Goal: Task Accomplishment & Management: Use online tool/utility

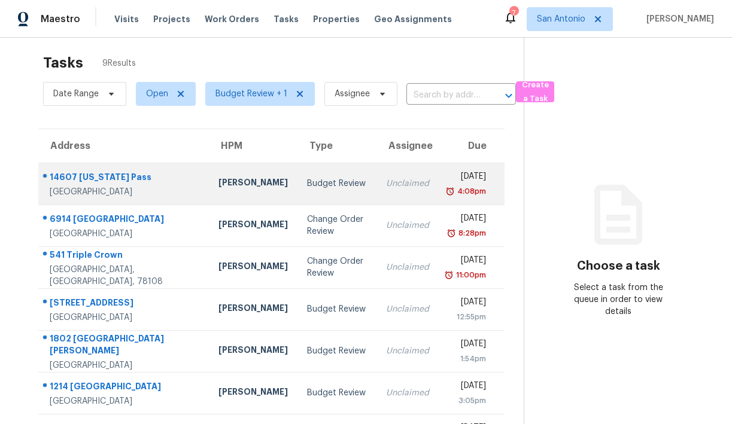
scroll to position [9, 0]
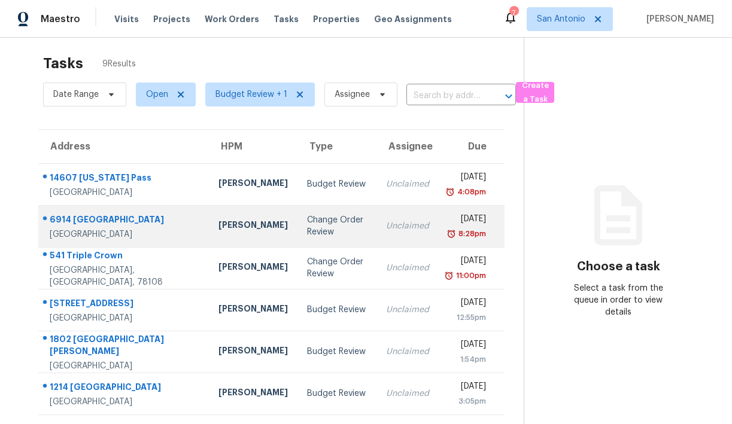
click at [137, 223] on div "6914 [GEOGRAPHIC_DATA]" at bounding box center [125, 221] width 150 height 15
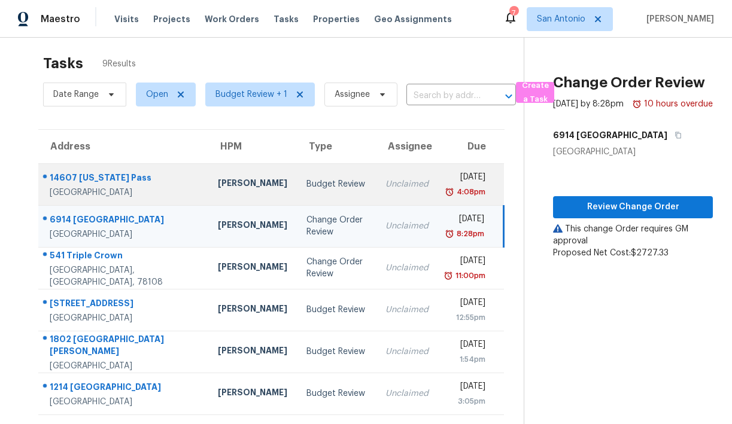
click at [150, 185] on td "[STREET_ADDRESS][US_STATE]" at bounding box center [123, 184] width 170 height 42
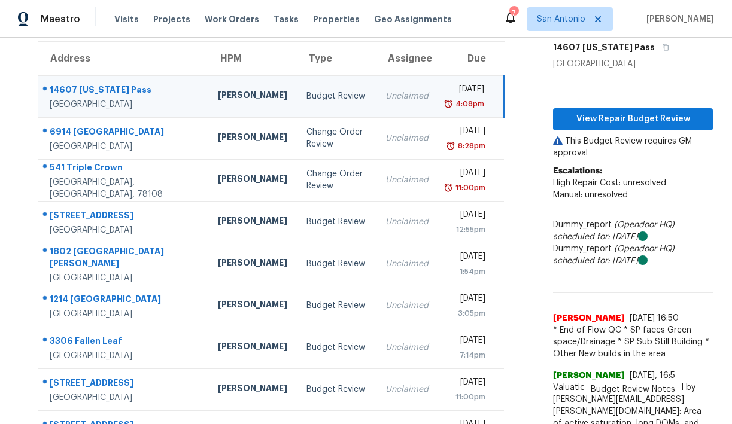
scroll to position [17, 0]
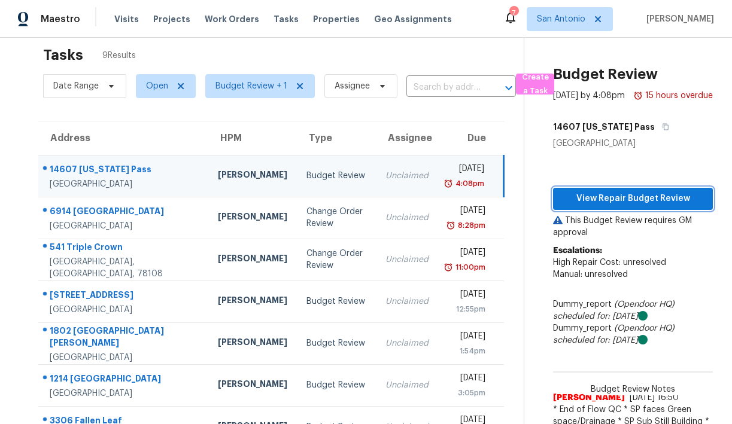
click at [606, 206] on span "View Repair Budget Review" at bounding box center [633, 198] width 141 height 15
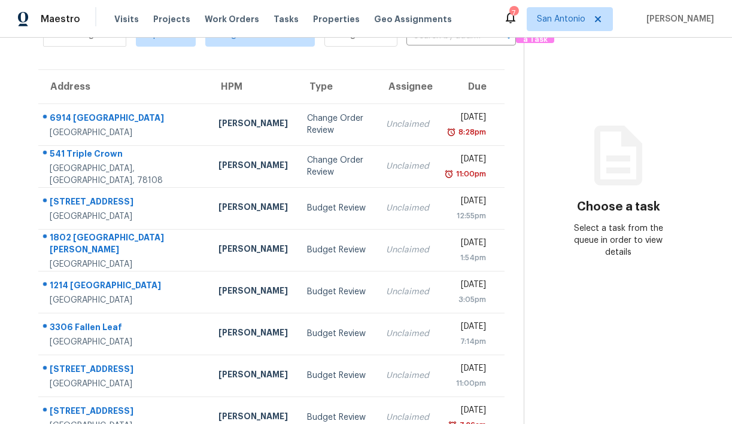
scroll to position [93, 0]
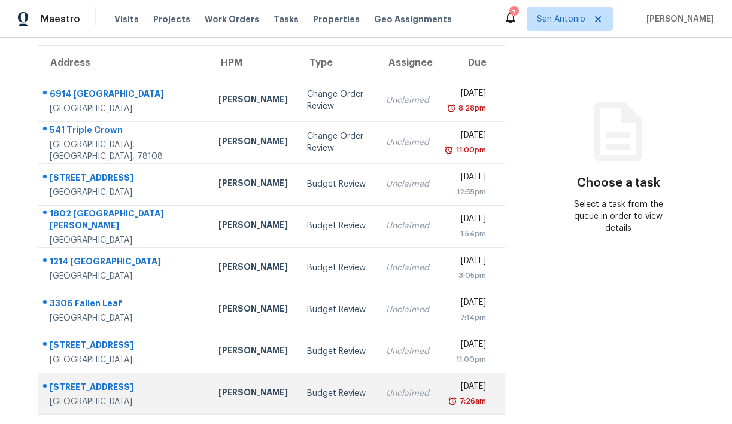
click at [218, 390] on div "[PERSON_NAME]" at bounding box center [252, 394] width 69 height 15
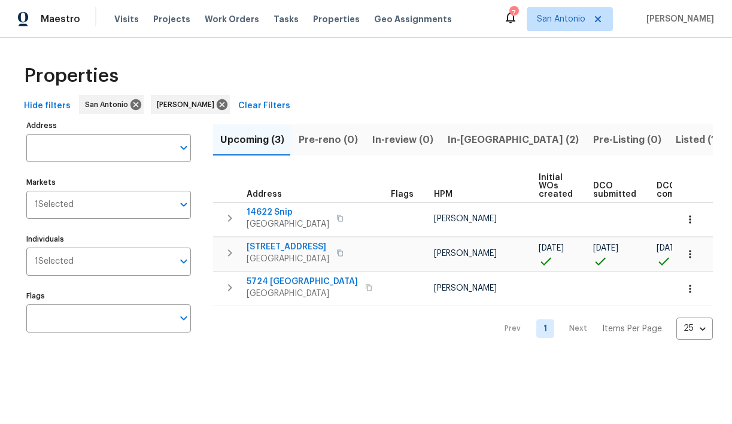
click at [463, 139] on span "In-reno (2)" at bounding box center [513, 140] width 131 height 17
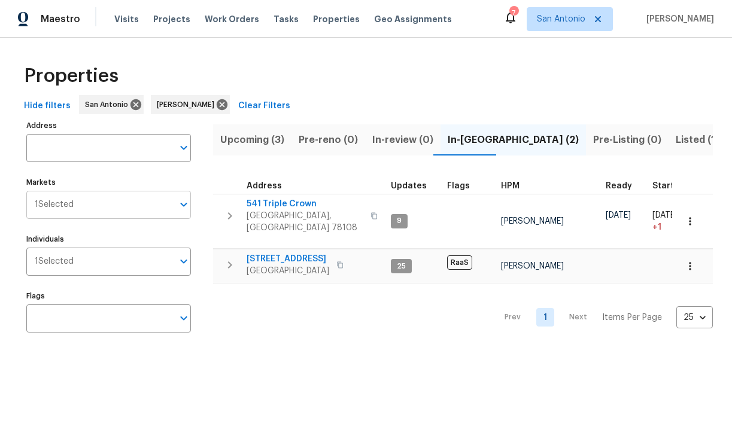
click at [153, 206] on input "Markets" at bounding box center [123, 205] width 99 height 28
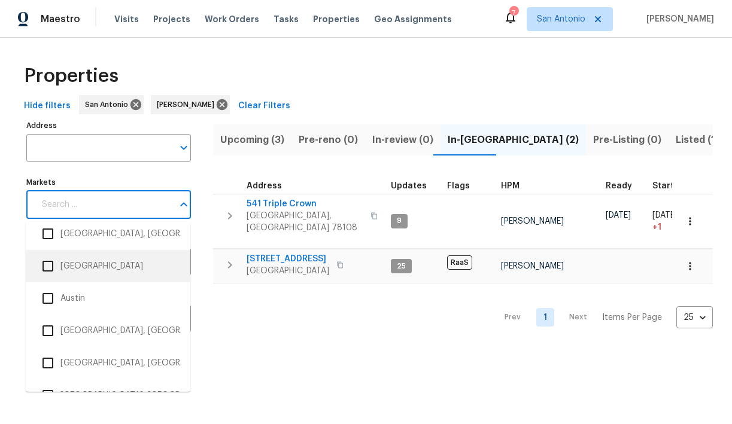
scroll to position [121, 0]
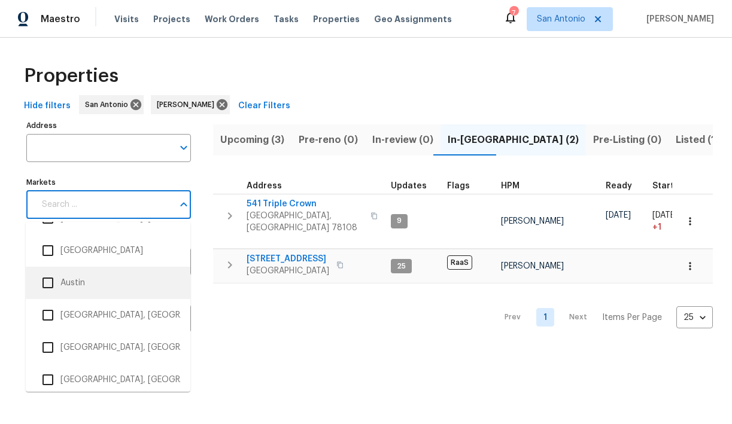
click at [46, 282] on input "checkbox" at bounding box center [47, 282] width 25 height 25
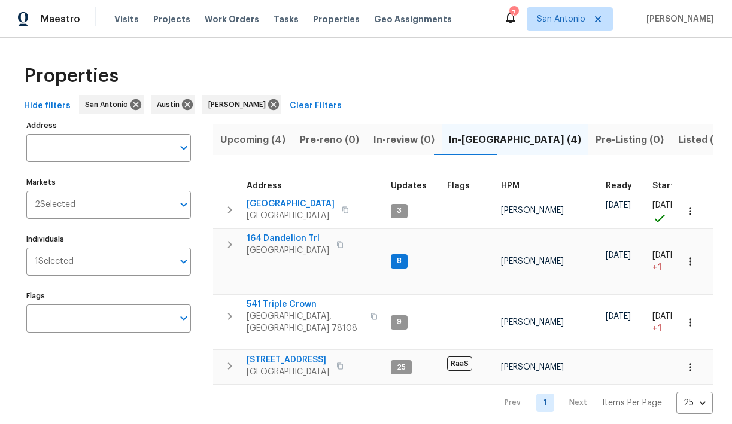
click at [409, 68] on div "Properties" at bounding box center [366, 76] width 694 height 38
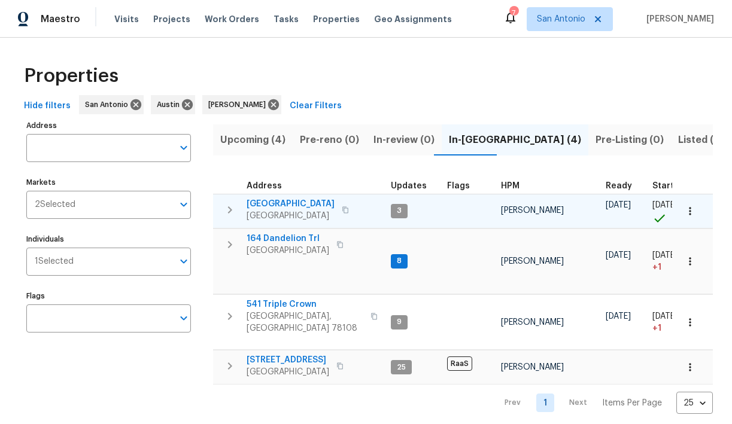
click at [270, 203] on span "124 Blossom Valley Strm" at bounding box center [291, 204] width 88 height 12
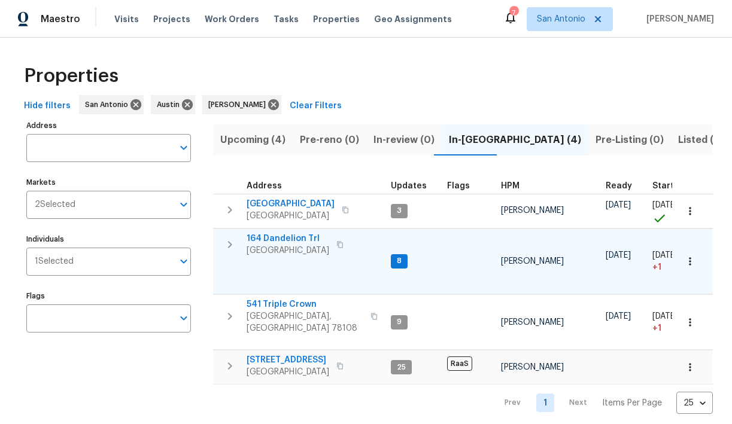
click at [270, 238] on span "164 Dandelion Trl" at bounding box center [288, 239] width 83 height 12
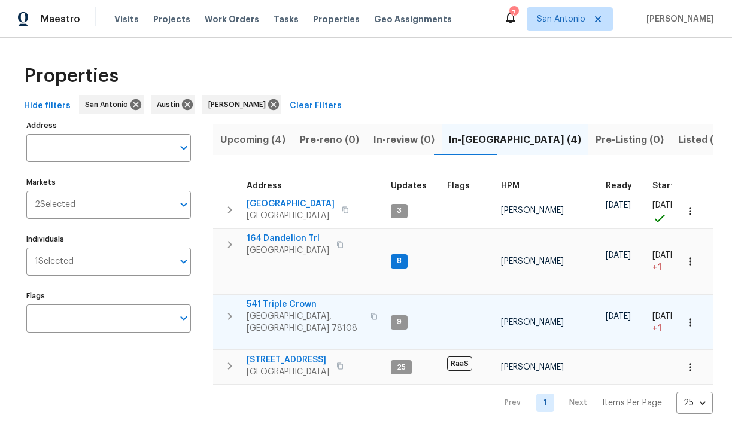
click at [272, 299] on span "541 Triple Crown" at bounding box center [305, 305] width 117 height 12
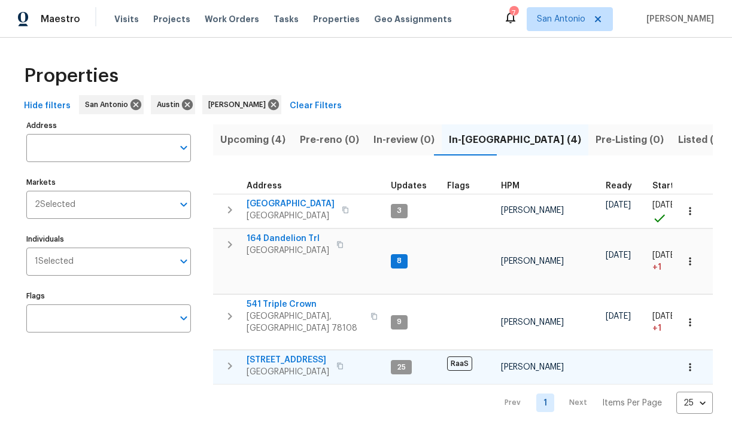
click at [273, 354] on span "526 Radiance Ave" at bounding box center [288, 360] width 83 height 12
click at [296, 238] on span "164 Dandelion Trl" at bounding box center [288, 239] width 83 height 12
click at [218, 17] on span "Work Orders" at bounding box center [232, 19] width 54 height 12
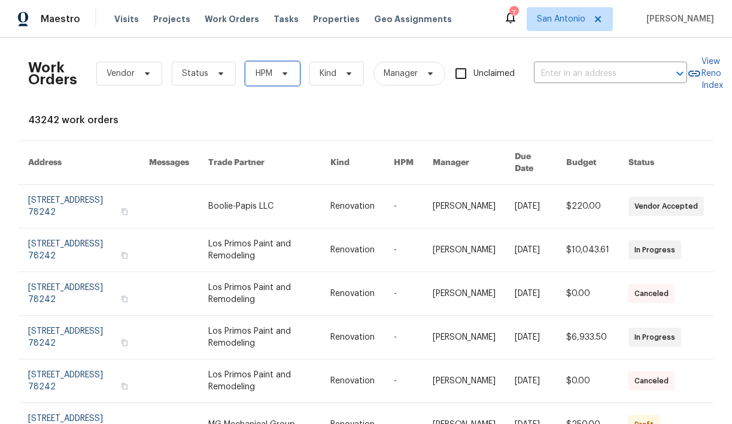
click at [283, 74] on icon at bounding box center [284, 73] width 5 height 3
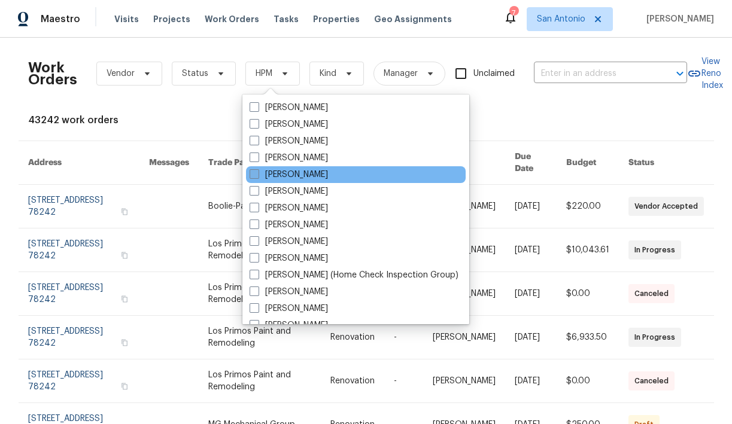
click at [256, 174] on span at bounding box center [255, 174] width 10 height 10
click at [256, 174] on input "[PERSON_NAME]" at bounding box center [254, 173] width 8 height 8
checkbox input "true"
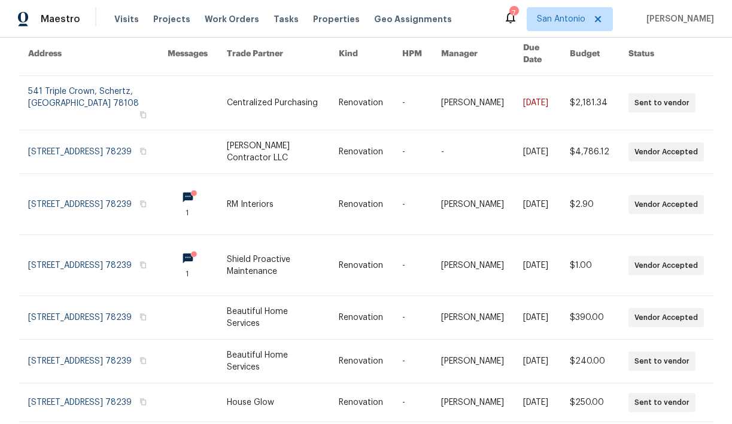
scroll to position [113, 0]
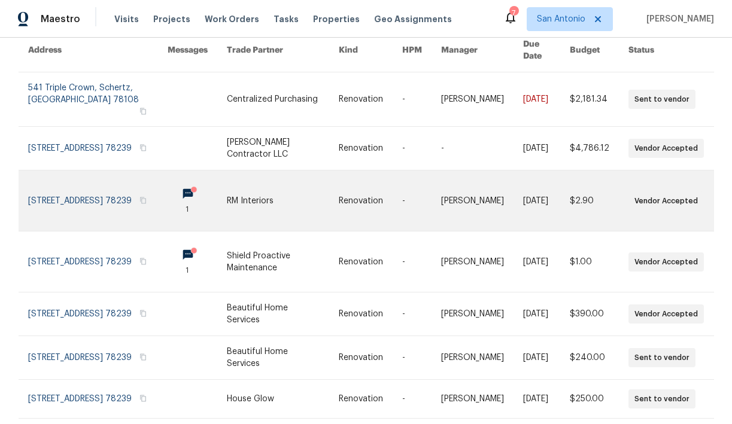
click at [80, 172] on link at bounding box center [98, 201] width 140 height 60
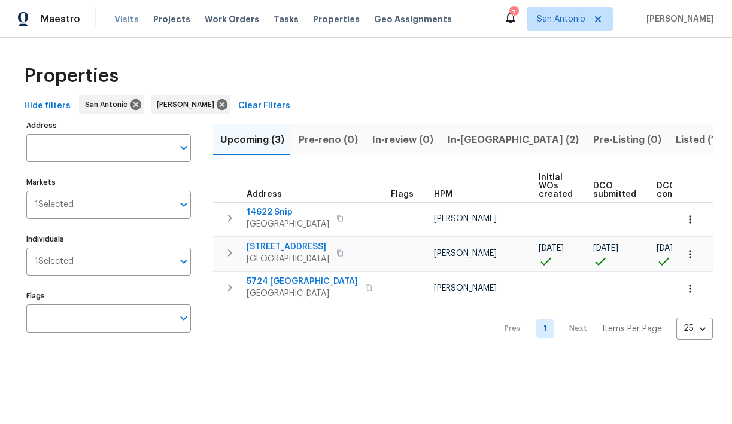
click at [126, 19] on span "Visits" at bounding box center [126, 19] width 25 height 12
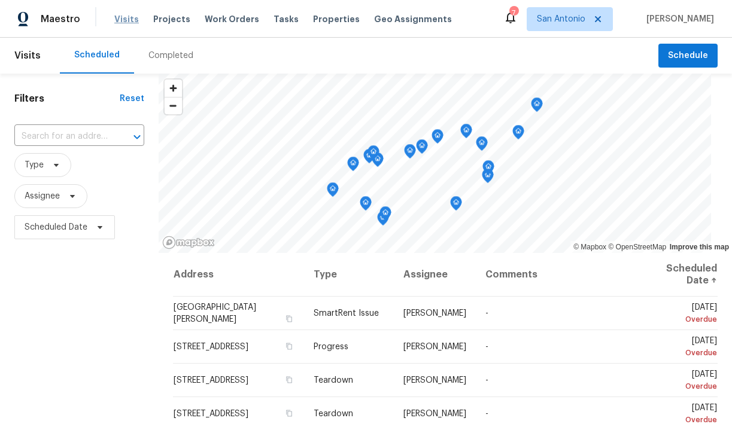
click at [127, 22] on span "Visits" at bounding box center [126, 19] width 25 height 12
click at [102, 228] on icon at bounding box center [100, 228] width 10 height 10
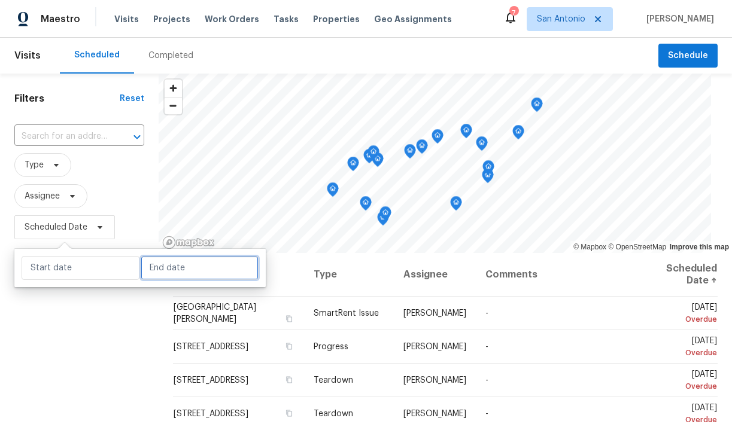
click at [156, 266] on input "text" at bounding box center [200, 268] width 118 height 24
select select "8"
select select "2025"
select select "9"
select select "2025"
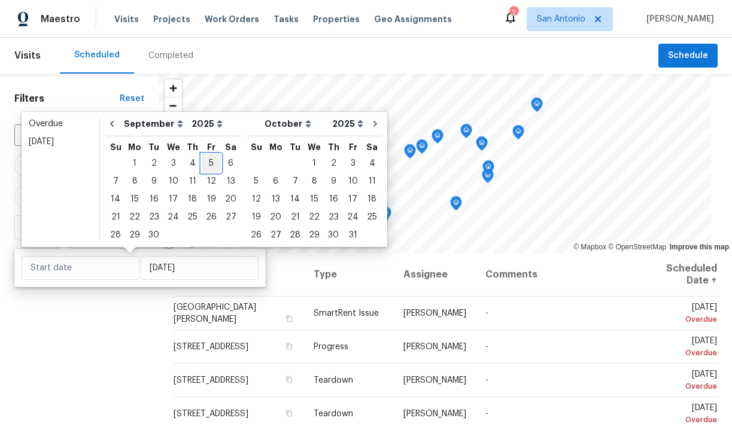
click at [208, 165] on div "5" at bounding box center [211, 163] width 19 height 17
type input "Fri, Sep 05"
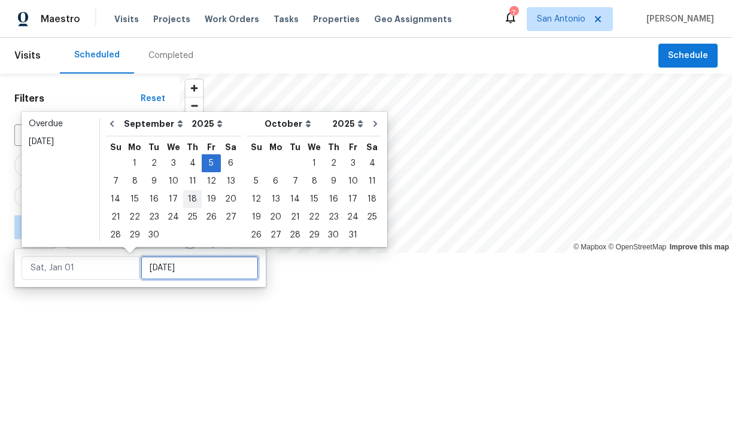
type input "Fri, Sep 05"
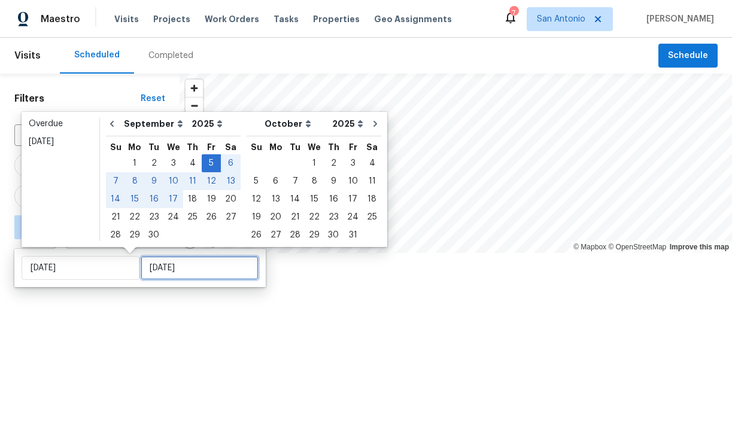
type input "Wed, Sep 24"
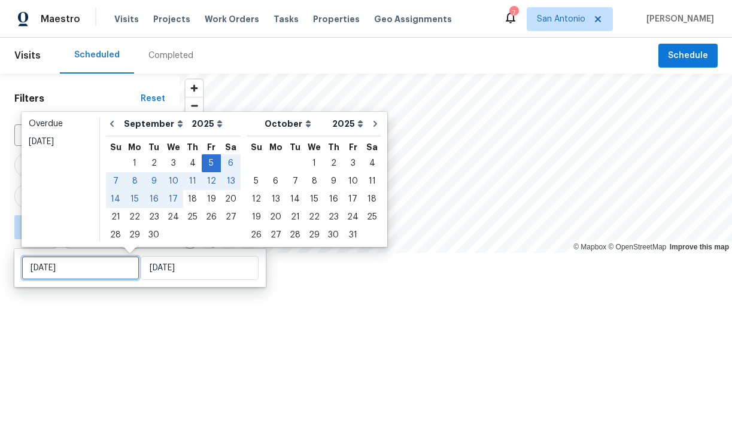
type input "Fri, Sep 05"
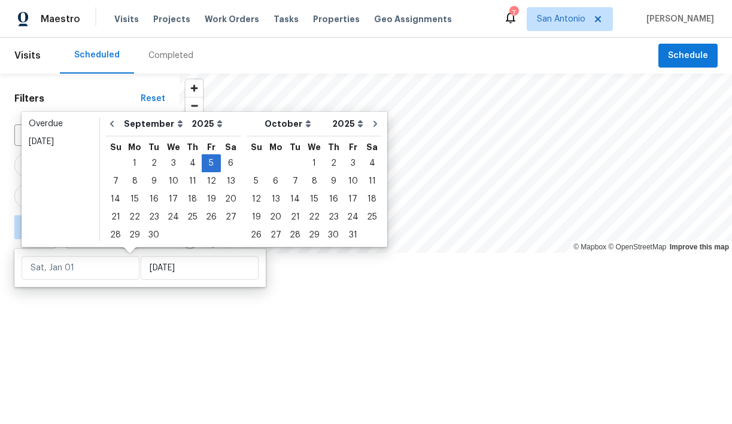
click at [141, 317] on div at bounding box center [366, 212] width 732 height 424
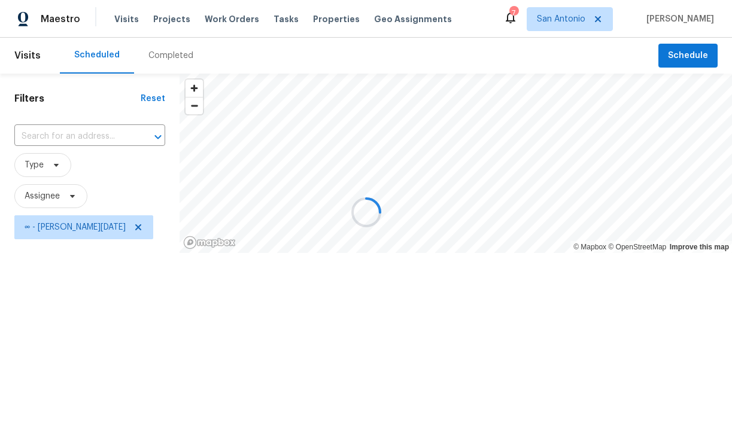
click at [71, 196] on div at bounding box center [366, 212] width 732 height 424
click at [54, 194] on div at bounding box center [366, 212] width 732 height 424
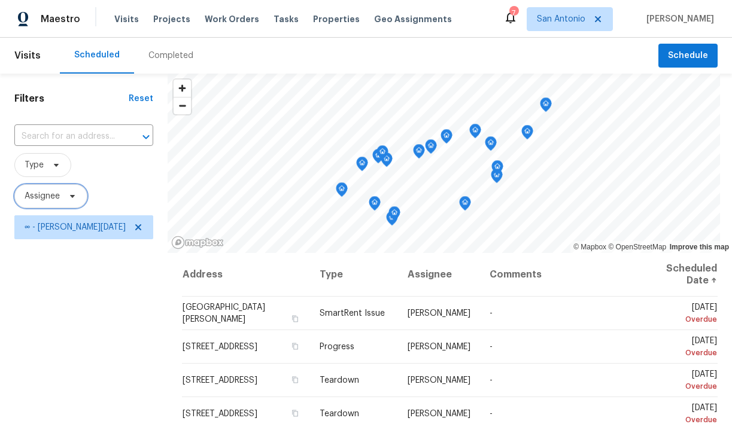
click at [54, 194] on span "Assignee" at bounding box center [42, 196] width 35 height 12
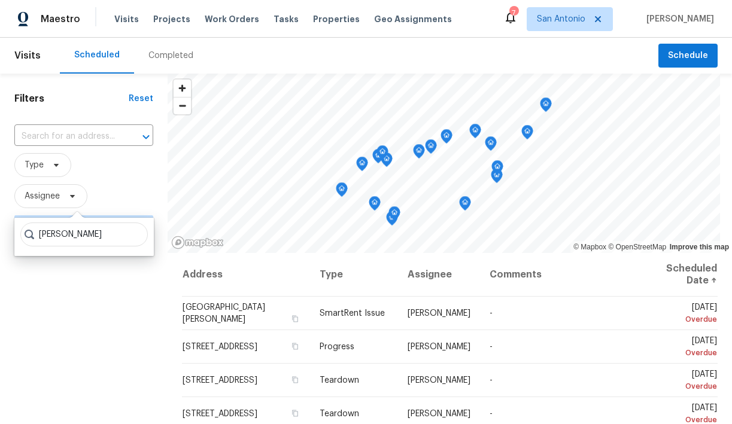
type input "chris fuentes"
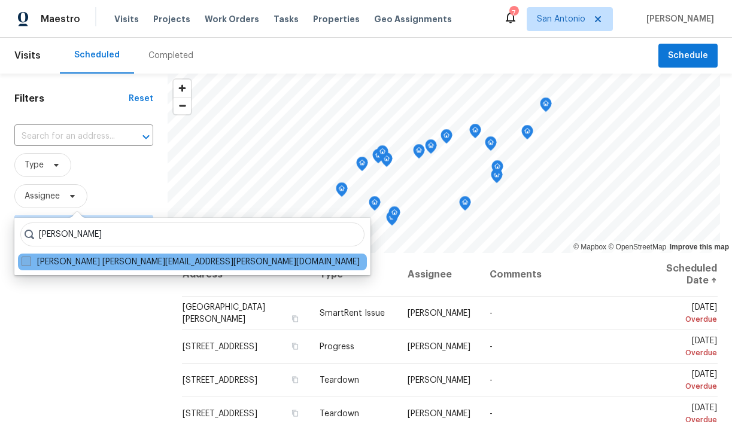
click at [42, 258] on label "Chris Fuentes chris.fuentes@opendoor.com" at bounding box center [191, 262] width 338 height 12
click at [29, 258] on input "Chris Fuentes chris.fuentes@opendoor.com" at bounding box center [26, 260] width 8 height 8
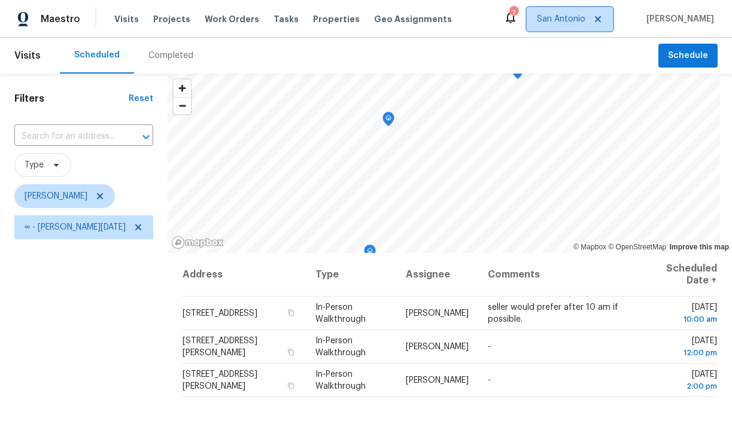
click at [577, 25] on span "San Antonio" at bounding box center [561, 19] width 48 height 12
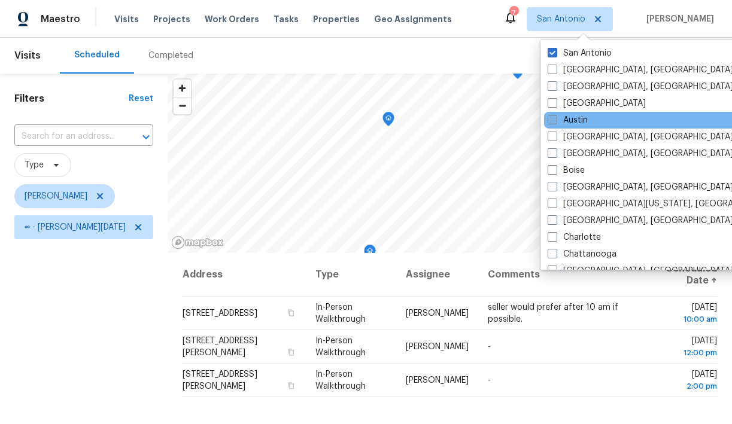
click at [554, 121] on span at bounding box center [553, 120] width 10 height 10
click at [554, 121] on input "Austin" at bounding box center [552, 118] width 8 height 8
checkbox input "true"
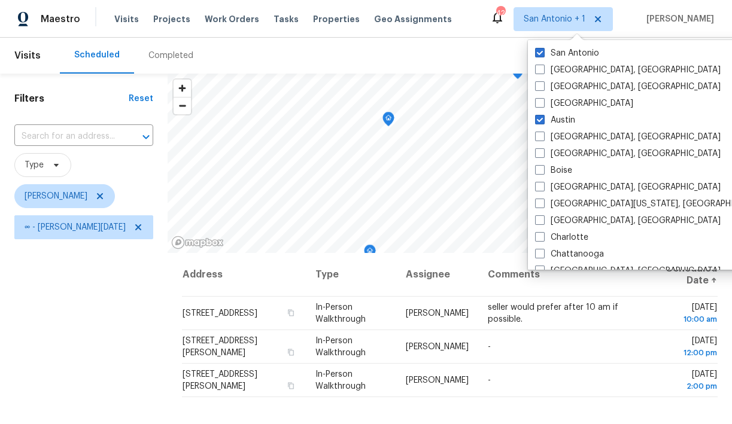
click at [139, 178] on span "Type" at bounding box center [83, 165] width 139 height 31
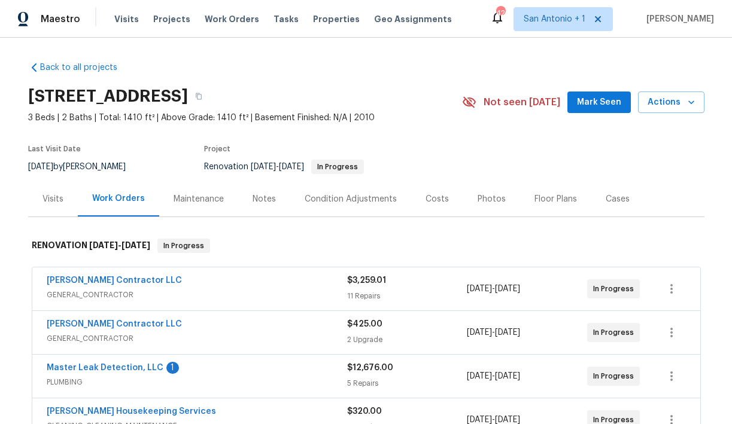
click at [591, 104] on span "Mark Seen" at bounding box center [599, 102] width 44 height 15
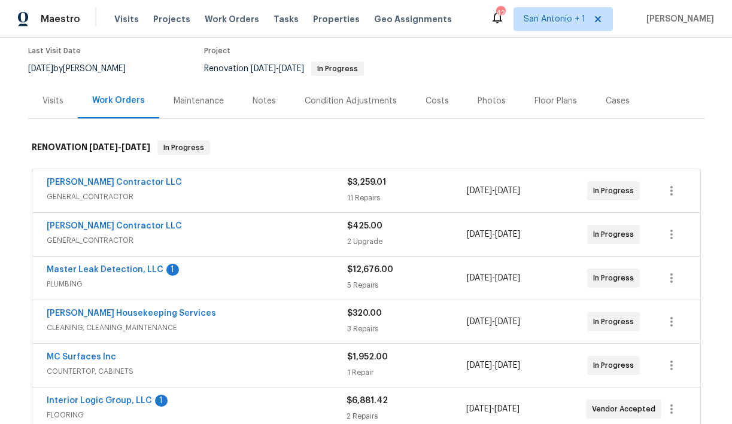
scroll to position [108, 0]
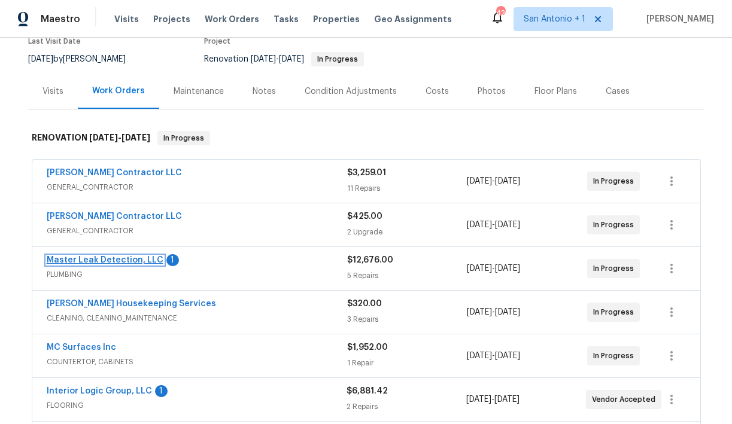
click at [109, 260] on link "Master Leak Detection, LLC" at bounding box center [105, 260] width 117 height 8
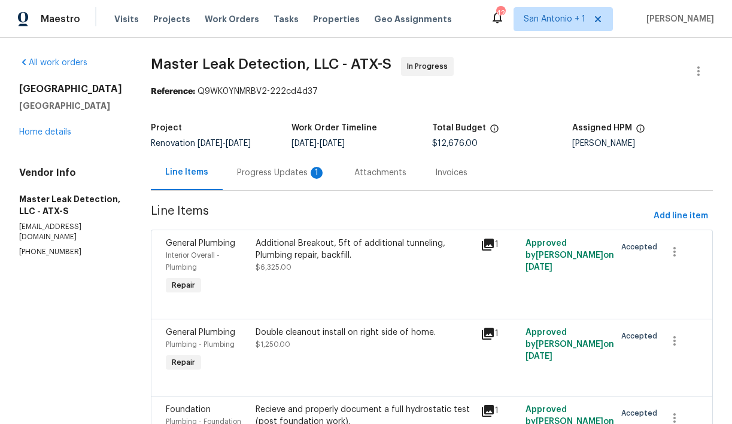
click at [265, 175] on div "Progress Updates 1" at bounding box center [281, 173] width 89 height 12
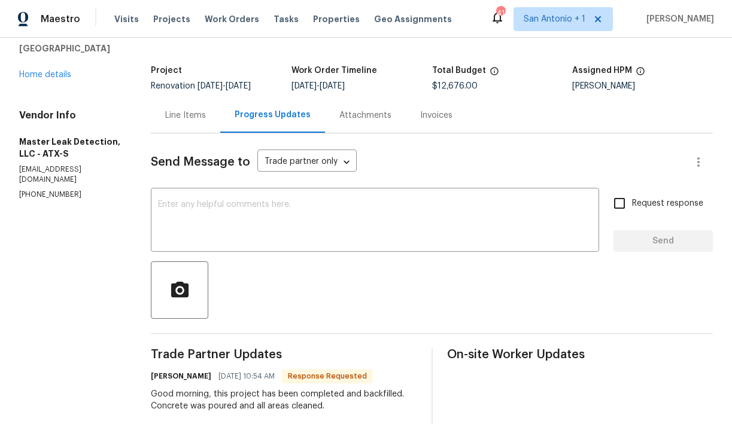
scroll to position [57, 0]
click at [216, 196] on div "x ​" at bounding box center [375, 221] width 448 height 61
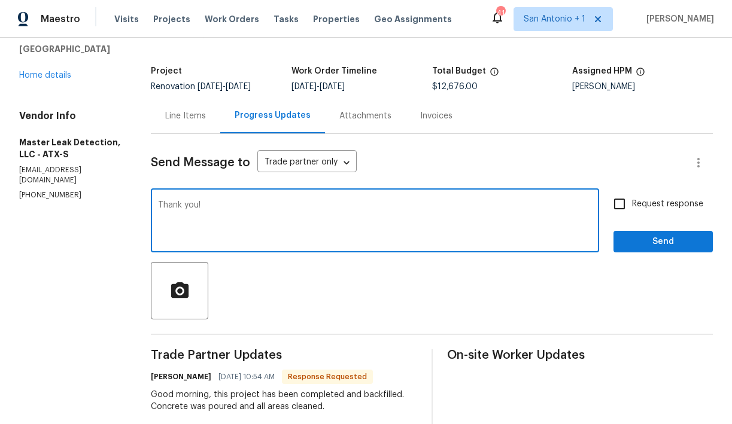
type textarea "Thank you!"
click at [664, 246] on span "Send" at bounding box center [663, 242] width 80 height 15
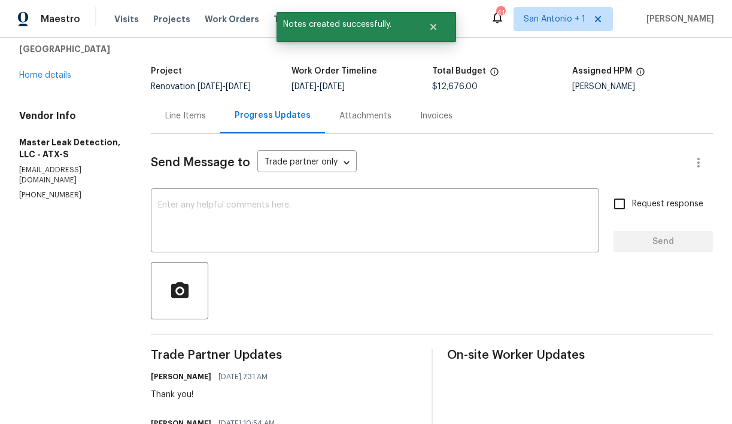
click at [190, 117] on div "Line Items" at bounding box center [185, 116] width 41 height 12
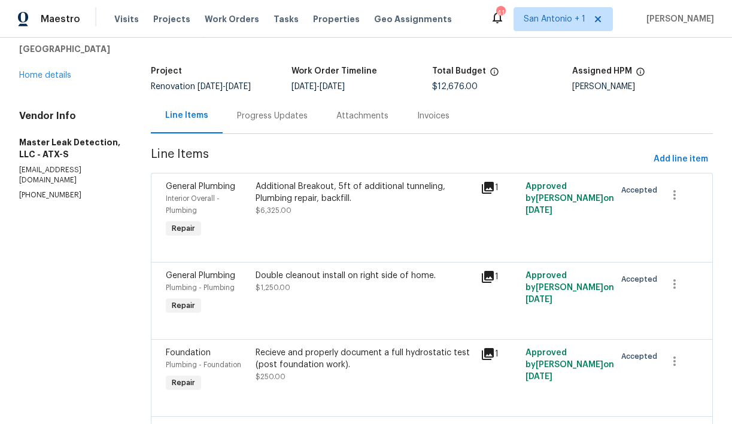
click at [327, 209] on div "Additional Breakout, 5ft of additional tunneling, Plumbing repair, backfill. $6…" at bounding box center [364, 199] width 217 height 36
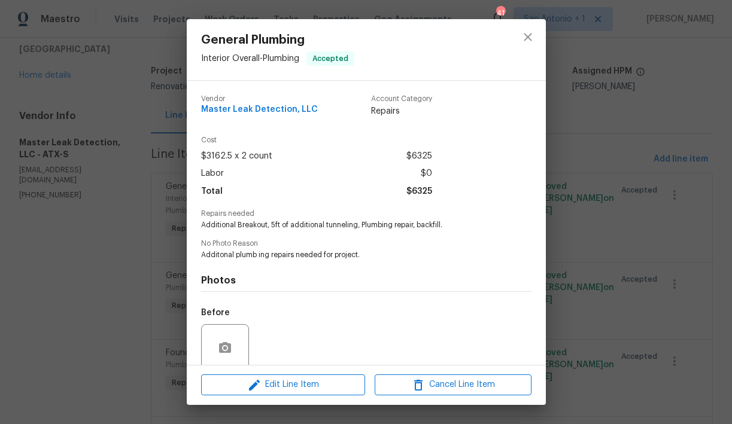
scroll to position [96, 0]
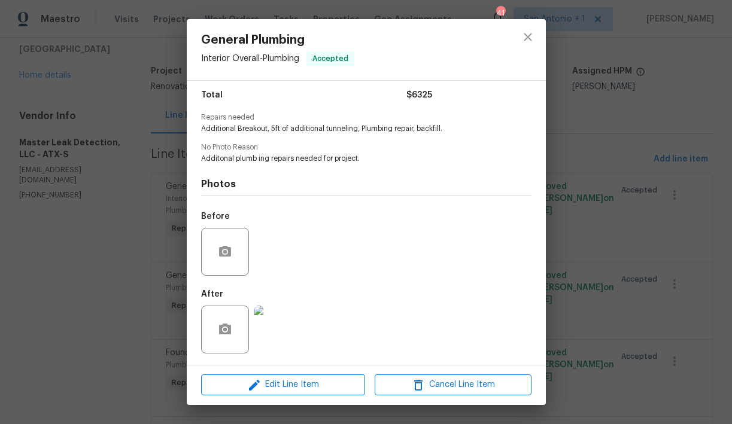
click at [280, 340] on img at bounding box center [278, 330] width 48 height 48
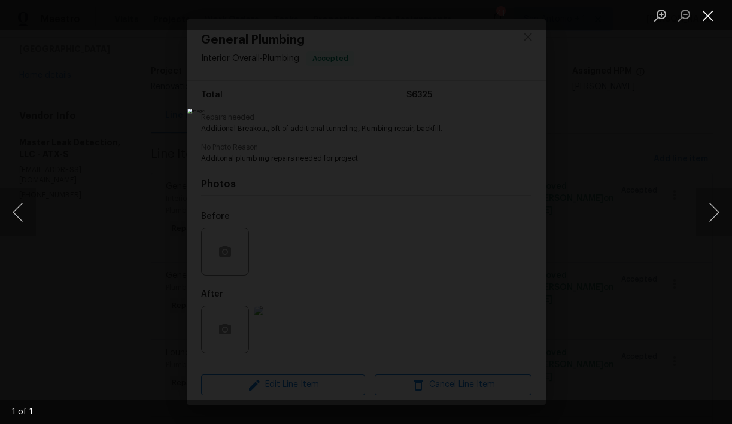
click at [706, 19] on button "Close lightbox" at bounding box center [708, 15] width 24 height 21
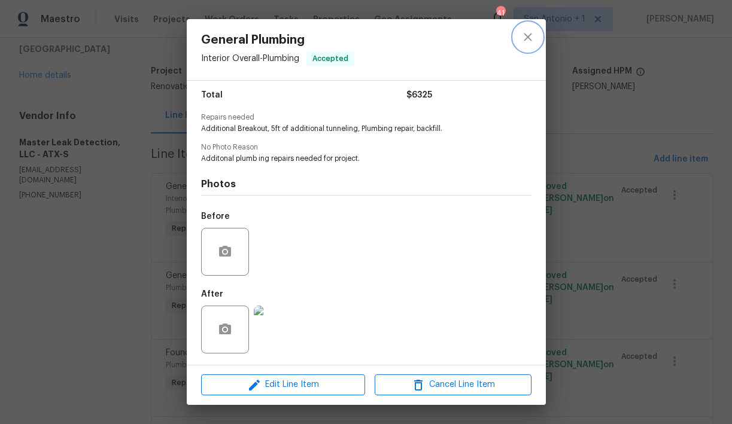
click at [527, 42] on icon "close" at bounding box center [528, 37] width 14 height 14
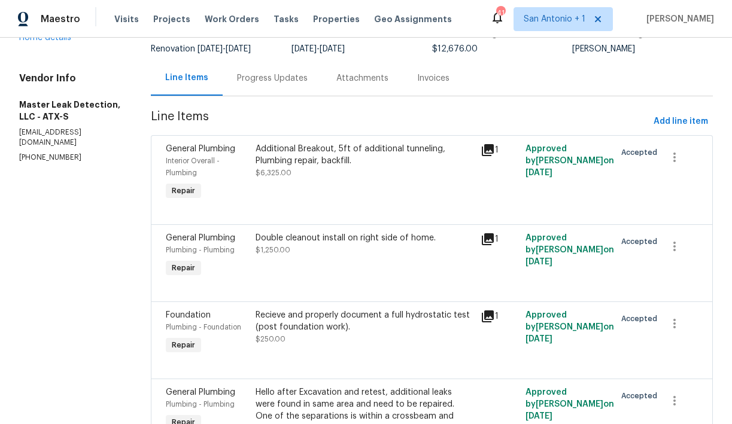
scroll to position [130, 0]
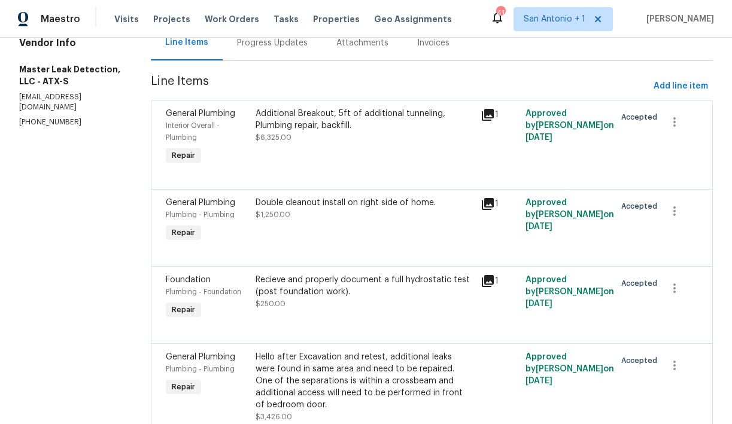
click at [308, 223] on div "Double cleanout install on right side of home. $1,250.00" at bounding box center [364, 220] width 224 height 55
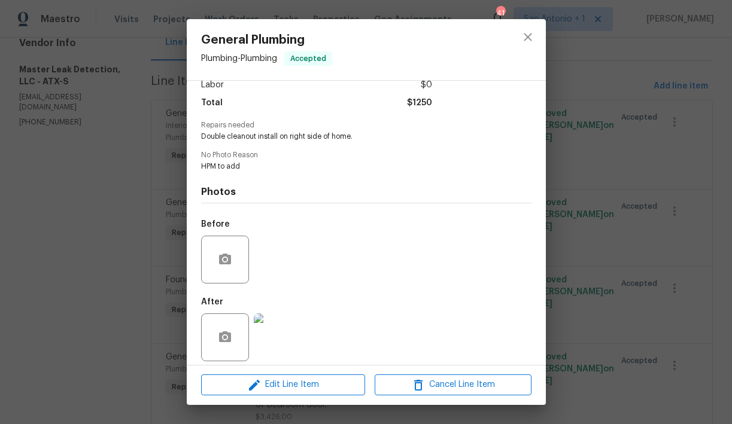
scroll to position [96, 0]
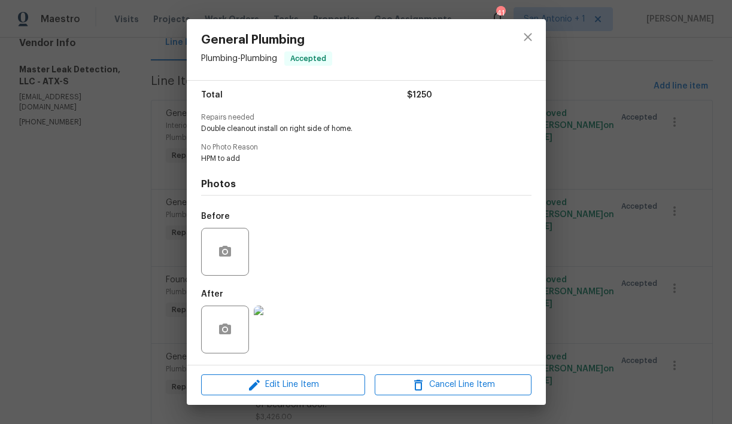
click at [281, 316] on img at bounding box center [278, 330] width 48 height 48
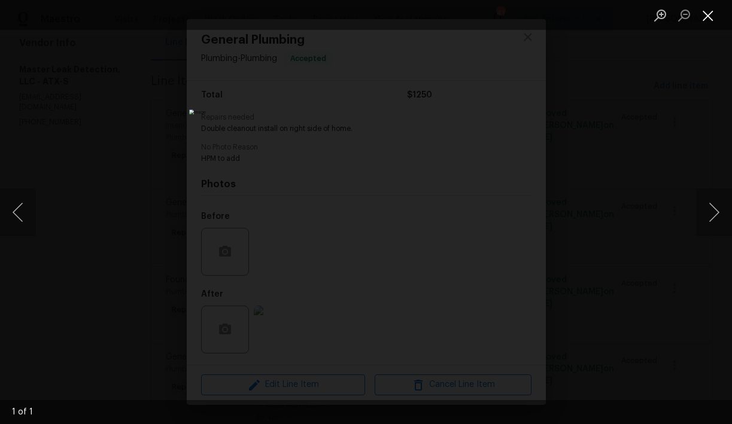
click at [711, 16] on button "Close lightbox" at bounding box center [708, 15] width 24 height 21
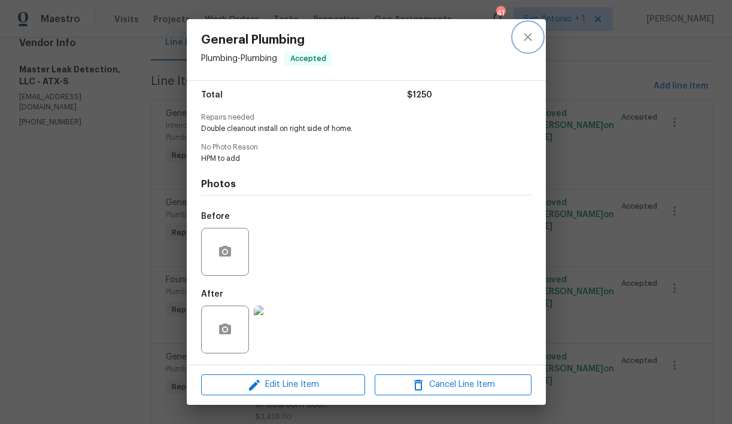
click at [530, 39] on icon "close" at bounding box center [528, 37] width 8 height 8
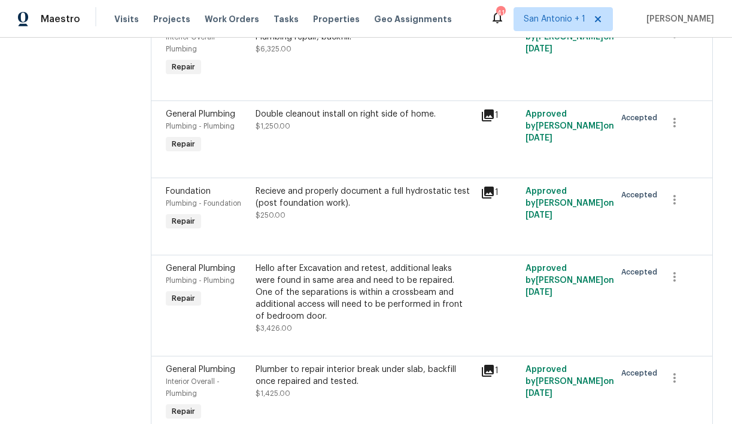
scroll to position [217, 0]
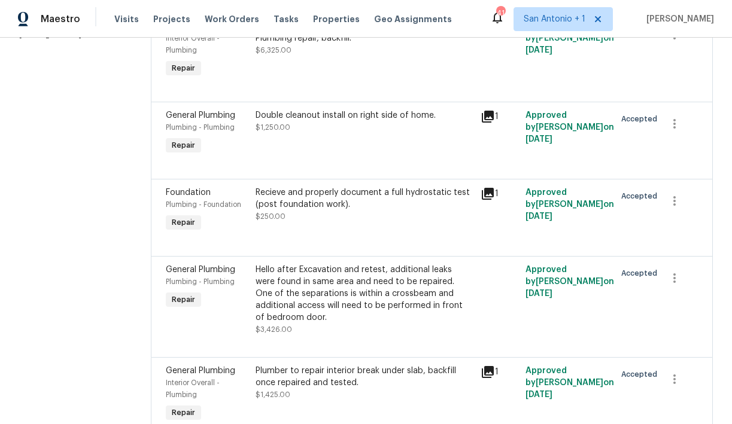
click at [323, 296] on div "Hello after Excavation and retest, additional leaks were found in same area and…" at bounding box center [364, 294] width 217 height 60
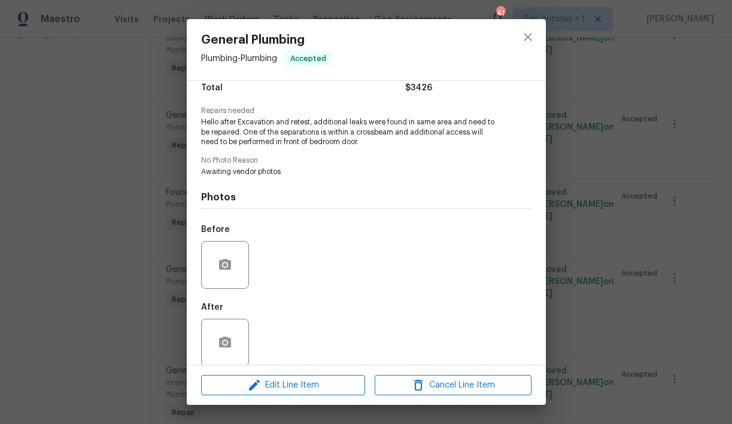
scroll to position [117, 0]
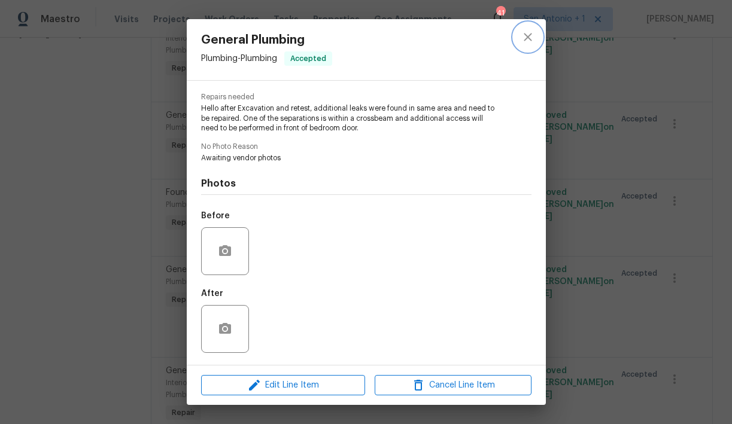
click at [527, 38] on icon "close" at bounding box center [528, 37] width 8 height 8
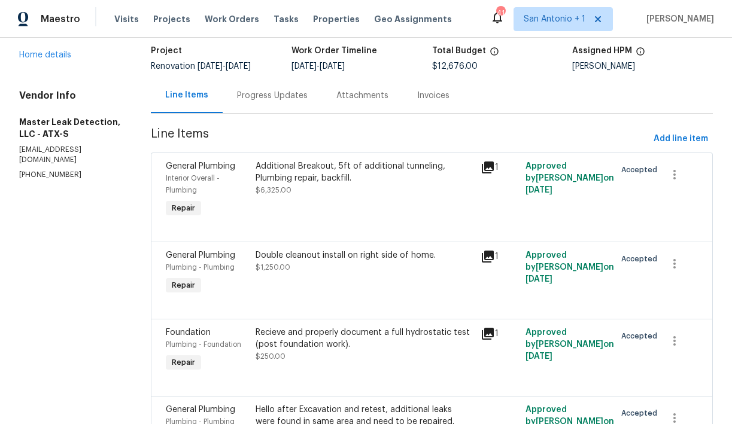
scroll to position [0, 0]
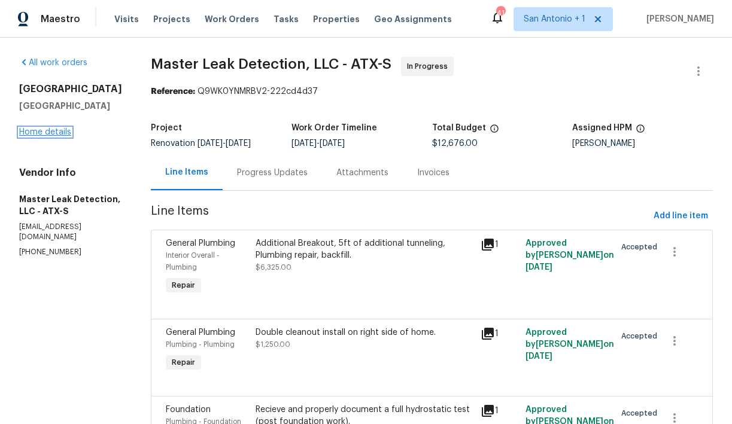
click at [53, 136] on link "Home details" at bounding box center [45, 132] width 52 height 8
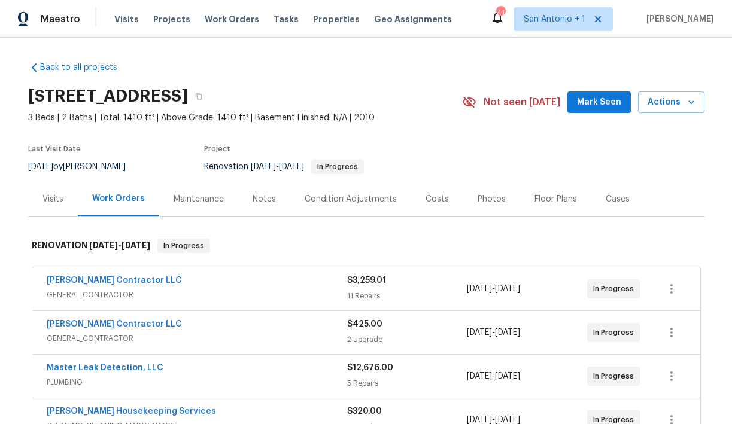
click at [262, 197] on div "Notes" at bounding box center [264, 199] width 23 height 12
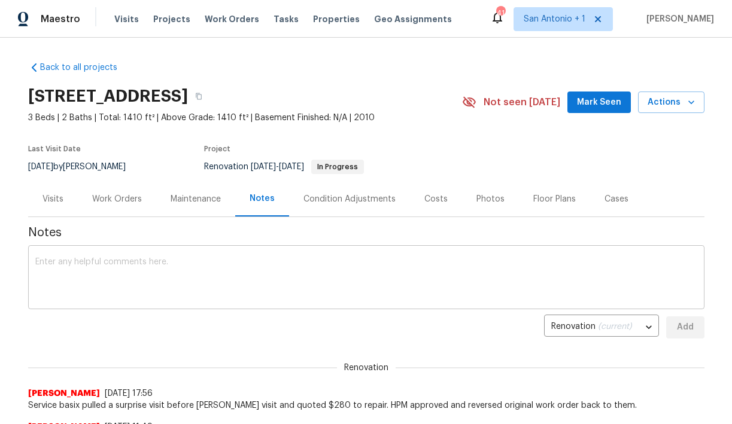
click at [274, 253] on div "x ​" at bounding box center [366, 278] width 676 height 61
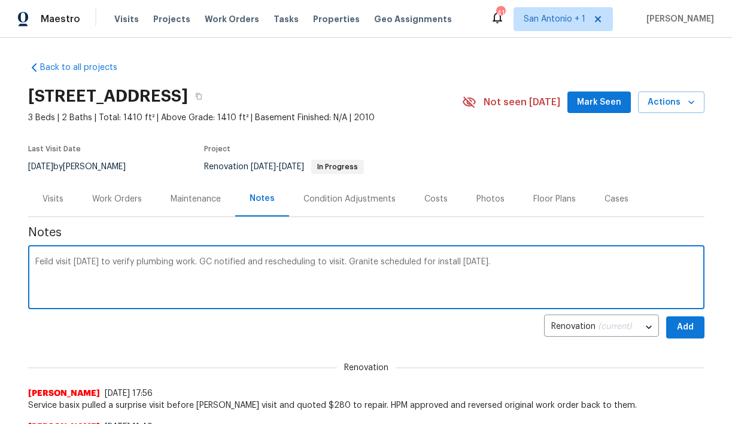
click at [44, 265] on textarea "Feild visit today to verify plumbing work. GC notified and rescheduling to visi…" at bounding box center [366, 279] width 662 height 42
type textarea "Field visit today to verify plumbing work. GC notified and rescheduling to visi…"
click at [681, 326] on span "Add" at bounding box center [685, 327] width 19 height 15
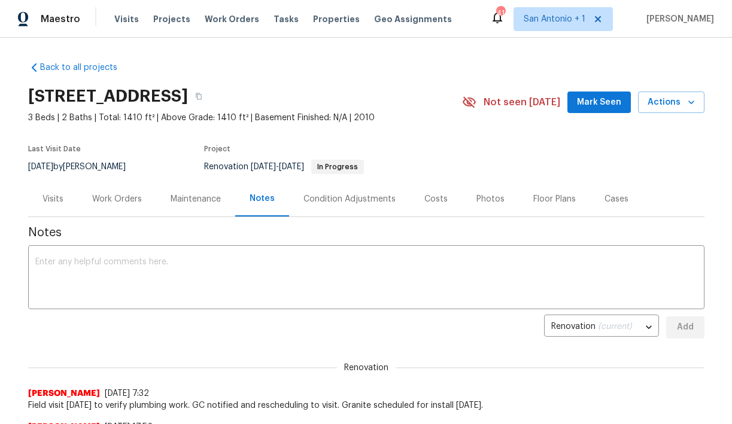
click at [577, 105] on button "Mark Seen" at bounding box center [598, 103] width 63 height 22
click at [692, 103] on icon "button" at bounding box center [691, 103] width 6 height 4
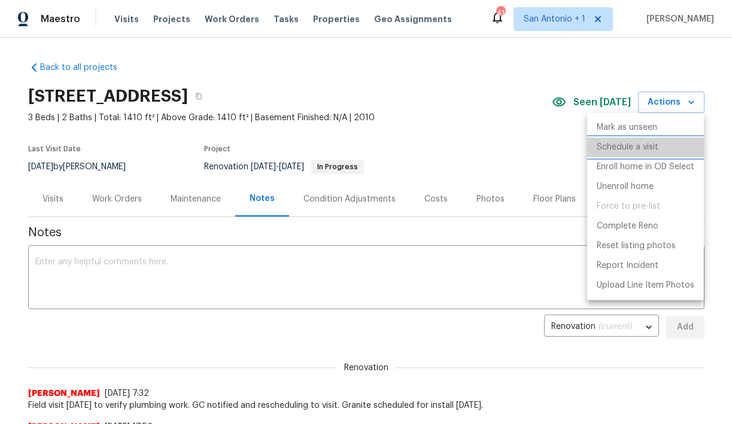
click at [627, 147] on p "Schedule a visit" at bounding box center [628, 147] width 62 height 13
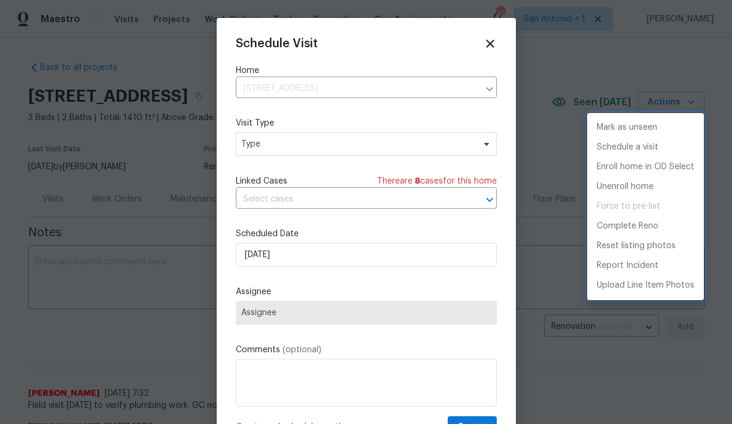
click at [279, 151] on div at bounding box center [366, 212] width 732 height 424
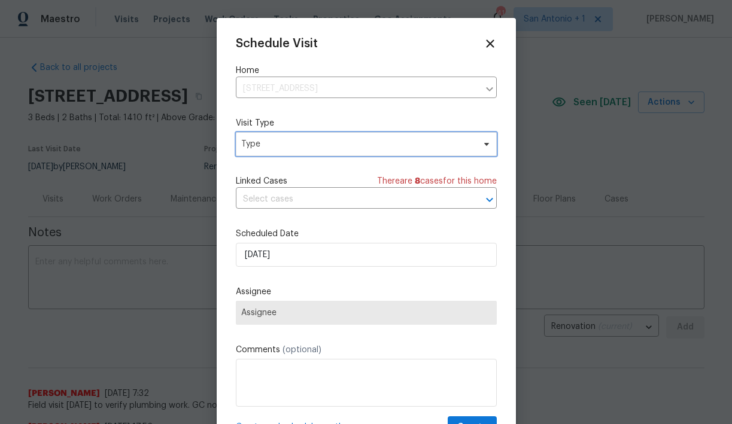
click at [263, 145] on span "Type" at bounding box center [357, 144] width 233 height 12
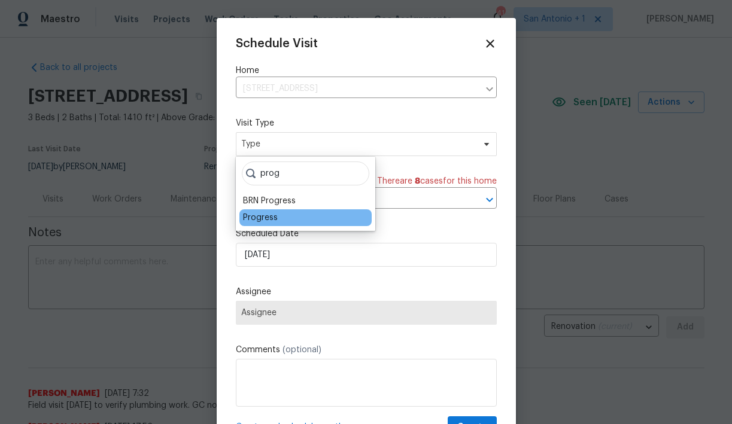
type input "prog"
click at [257, 220] on div "Progress" at bounding box center [260, 218] width 35 height 12
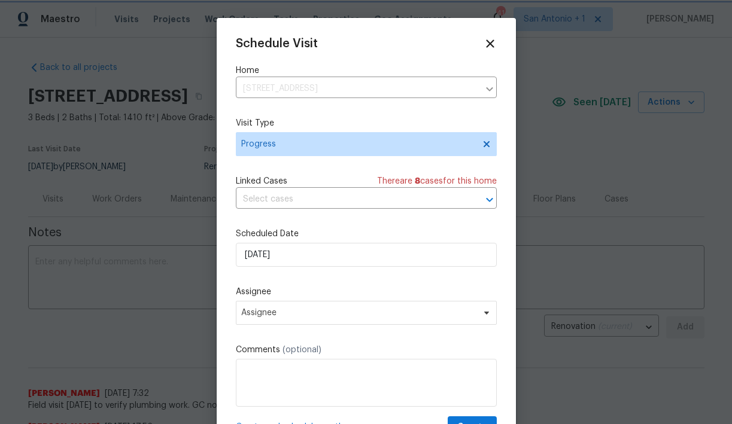
scroll to position [22, 0]
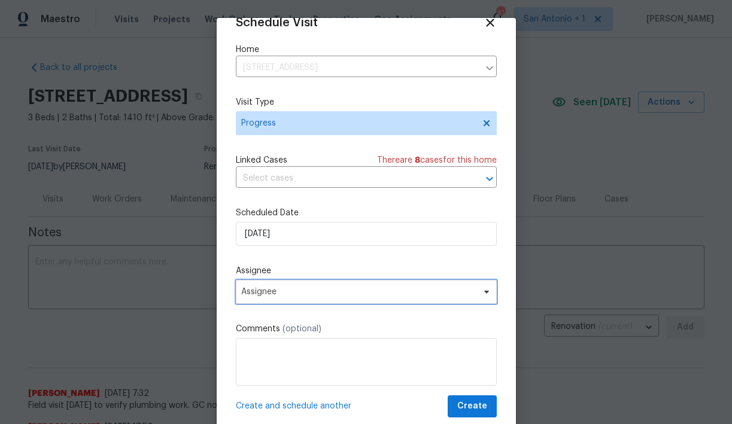
click at [334, 290] on span "Assignee" at bounding box center [358, 292] width 235 height 10
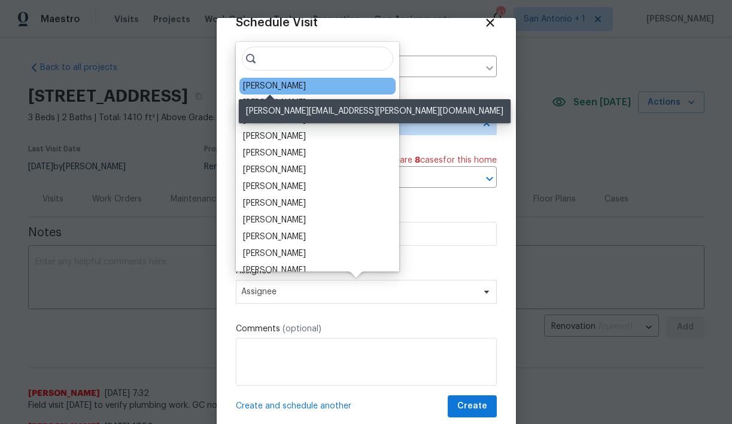
click at [276, 87] on div "[PERSON_NAME]" at bounding box center [274, 86] width 63 height 12
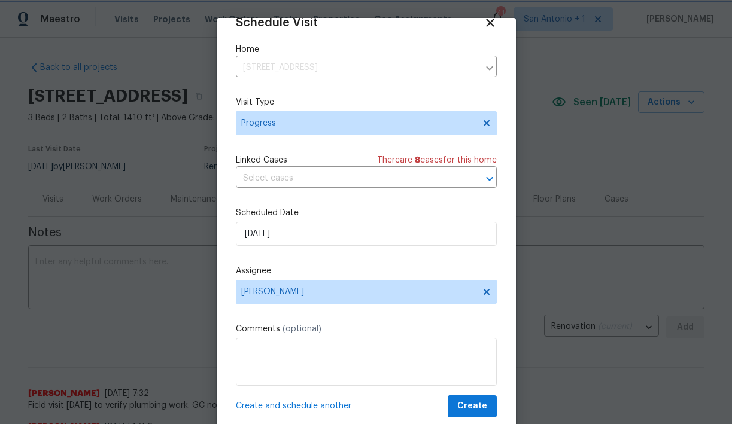
scroll to position [31, 0]
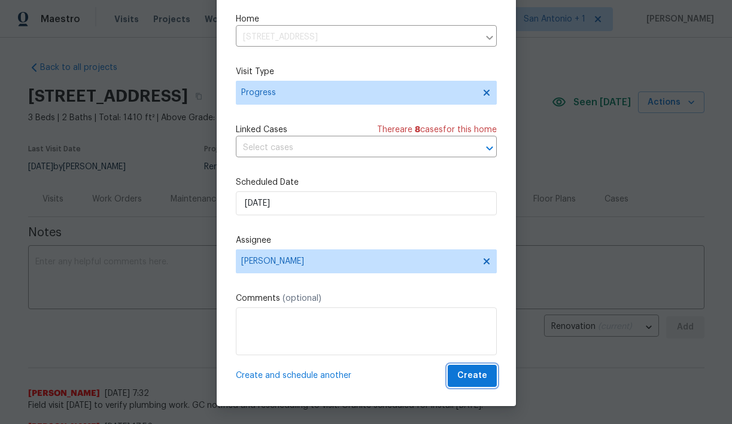
click at [473, 385] on button "Create" at bounding box center [472, 376] width 49 height 22
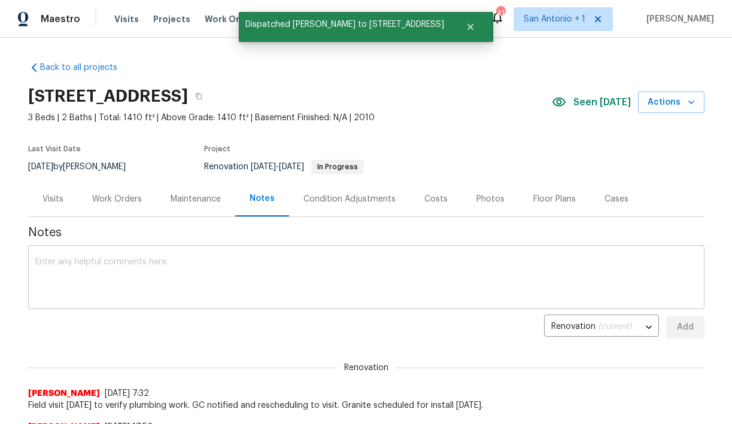
scroll to position [0, 0]
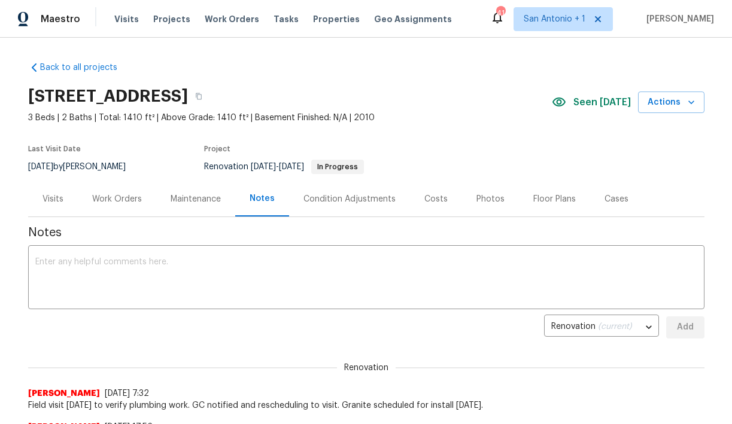
click at [439, 133] on section "124 Blossom Valley Strm, Buda, TX 78610 3 Beds | 2 Baths | Total: 1410 ft² | Ab…" at bounding box center [366, 131] width 676 height 101
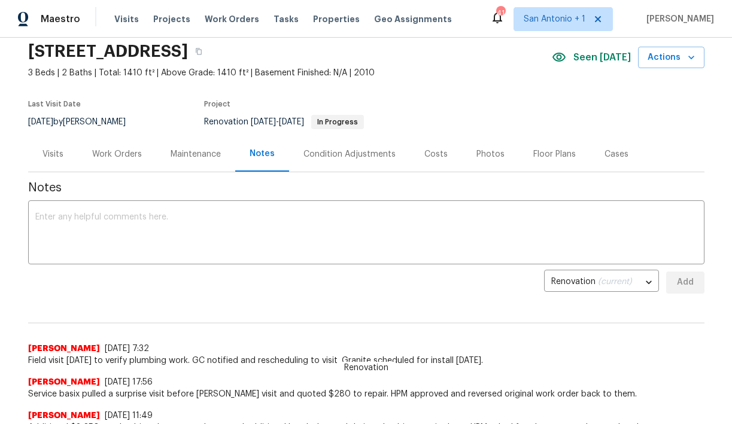
scroll to position [38, 0]
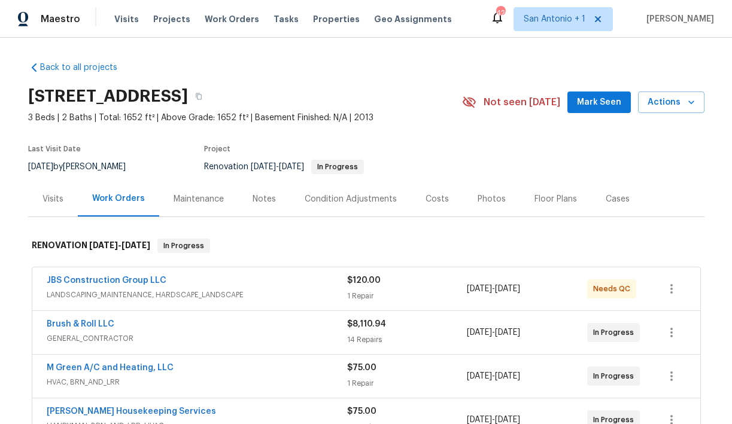
click at [595, 102] on span "Mark Seen" at bounding box center [599, 102] width 44 height 15
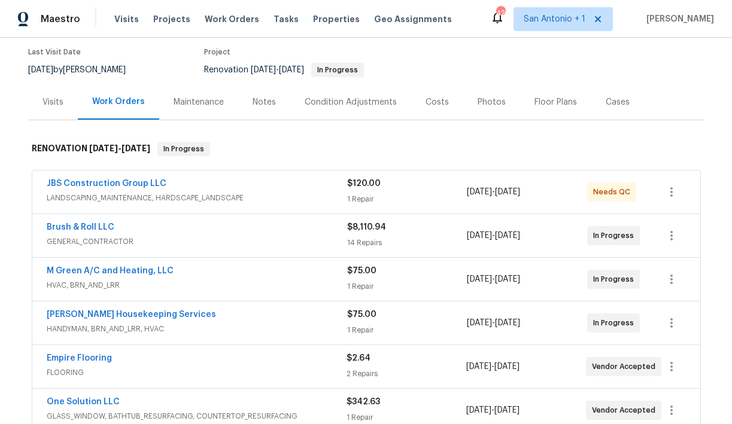
scroll to position [98, 0]
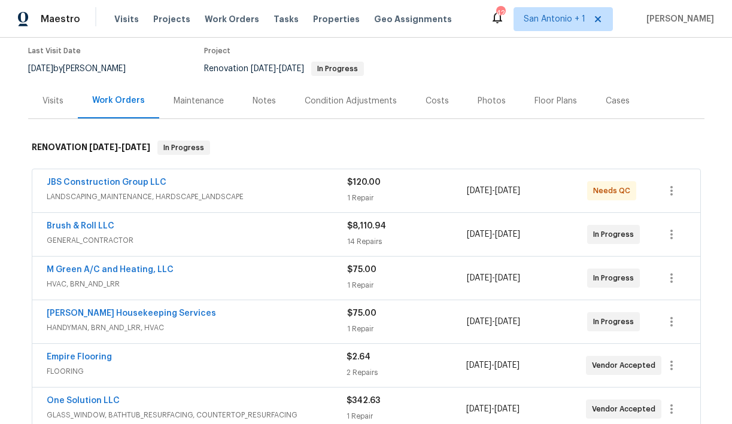
click at [263, 99] on div "Notes" at bounding box center [264, 101] width 23 height 12
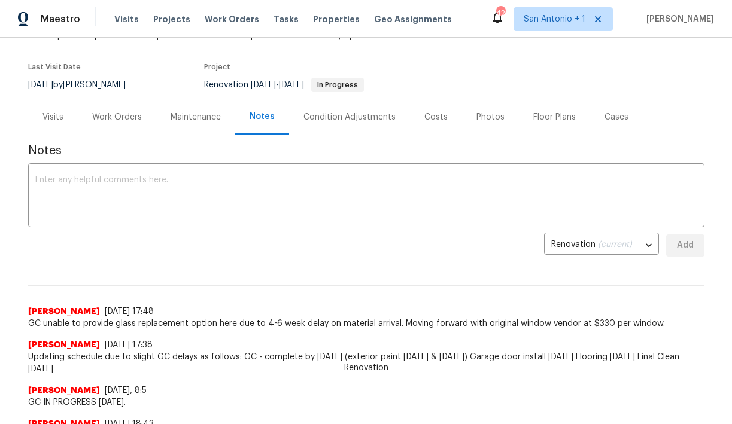
scroll to position [86, 0]
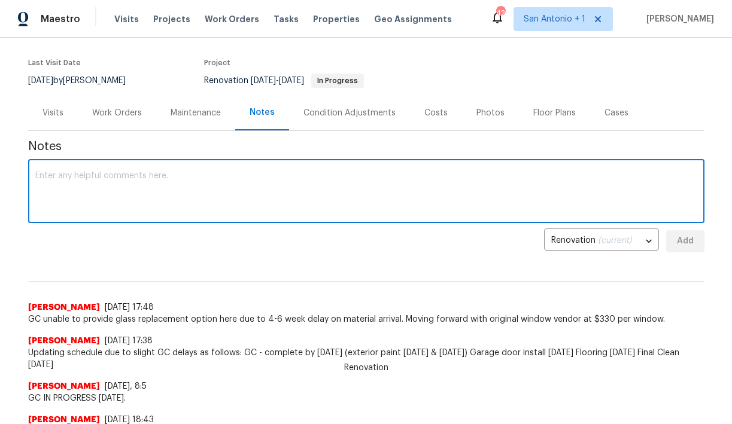
click at [228, 174] on textarea at bounding box center [366, 193] width 662 height 42
type textarea "Progress visit scheduled as time allows."
click at [676, 247] on span "Add" at bounding box center [685, 241] width 19 height 15
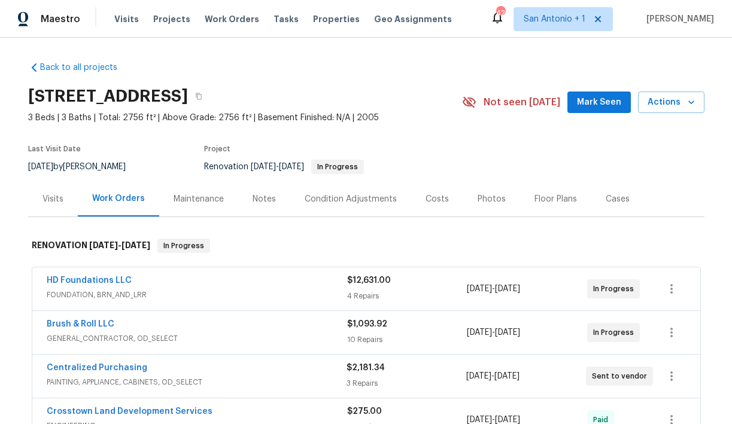
click at [593, 102] on span "Mark Seen" at bounding box center [599, 102] width 44 height 15
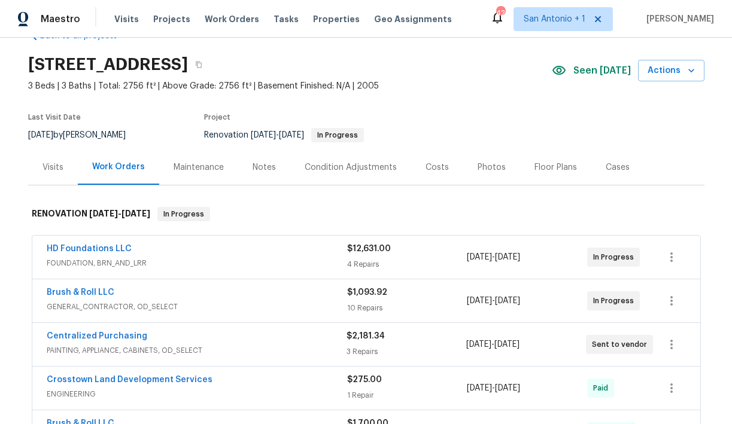
scroll to position [35, 0]
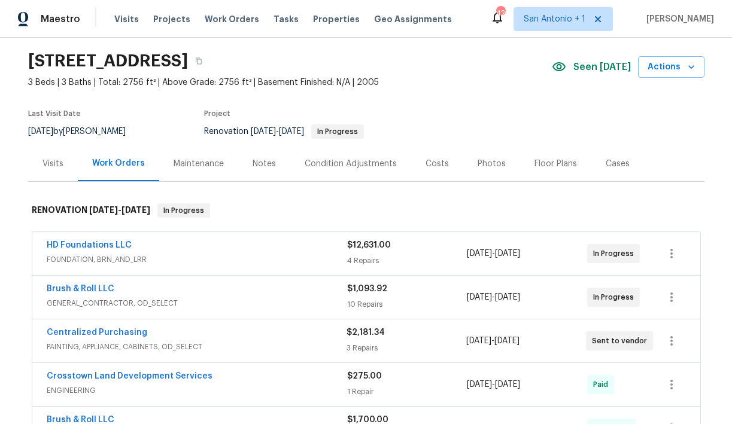
click at [265, 165] on div "Notes" at bounding box center [264, 164] width 23 height 12
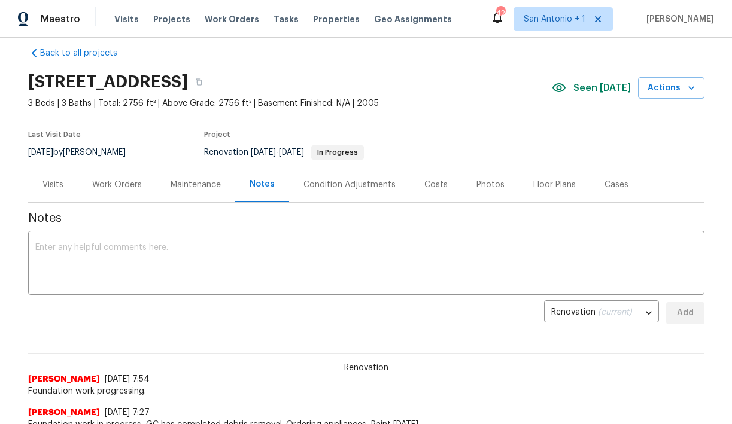
scroll to position [11, 0]
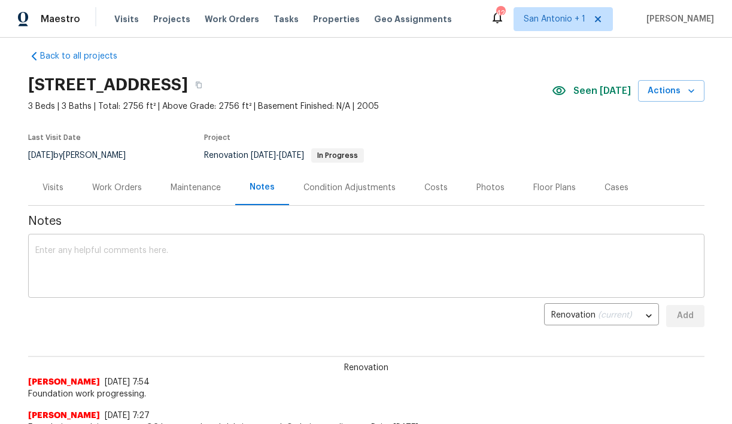
click at [113, 262] on textarea at bounding box center [366, 268] width 662 height 42
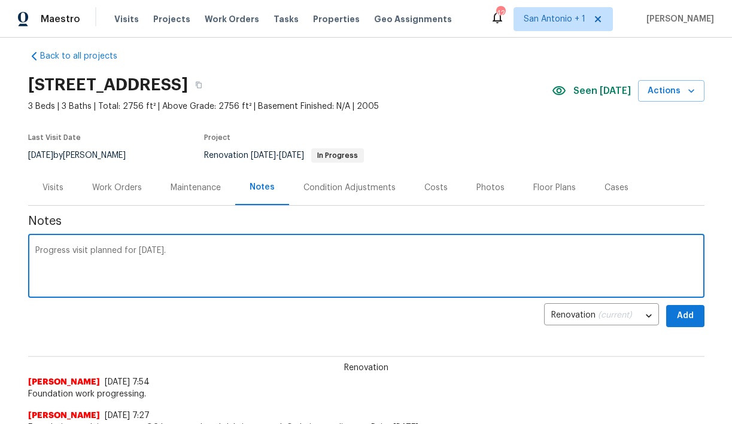
type textarea "Progress visit planned for [DATE]."
click at [694, 312] on span "Add" at bounding box center [685, 316] width 19 height 15
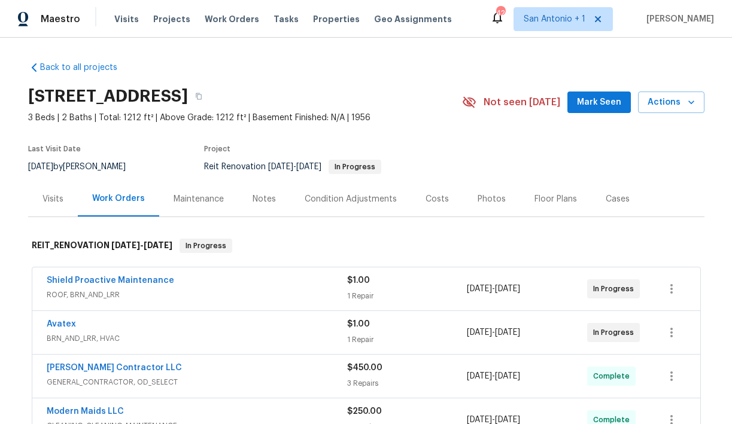
click at [606, 101] on span "Mark Seen" at bounding box center [599, 102] width 44 height 15
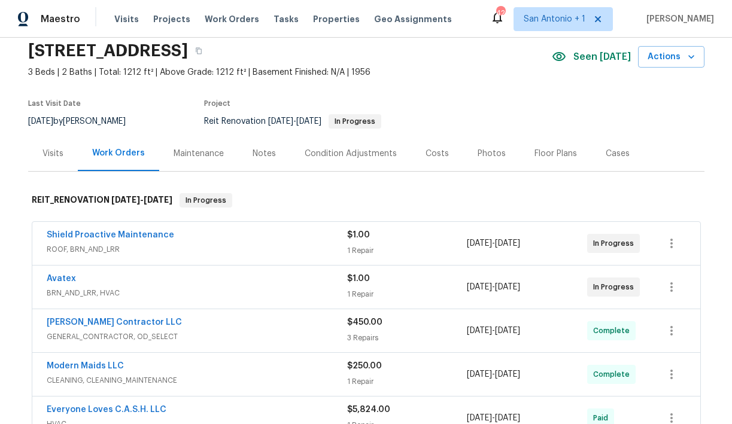
scroll to position [47, 0]
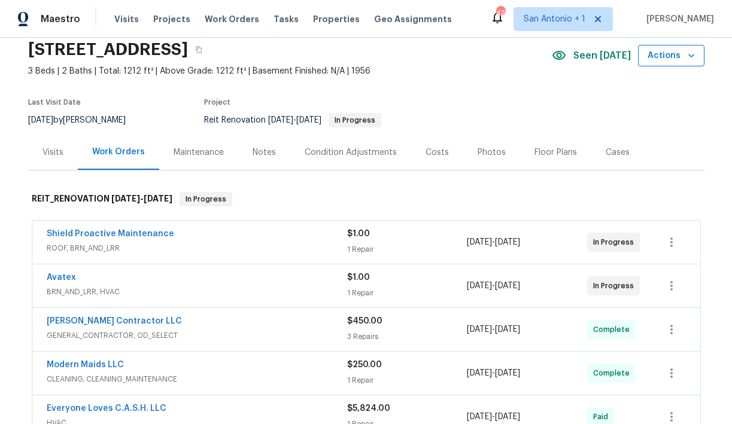
click at [693, 57] on icon "button" at bounding box center [691, 56] width 12 height 12
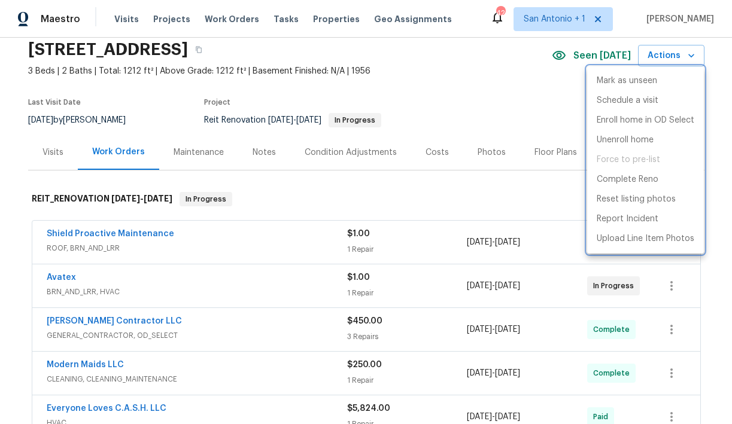
click at [518, 99] on div at bounding box center [366, 212] width 732 height 424
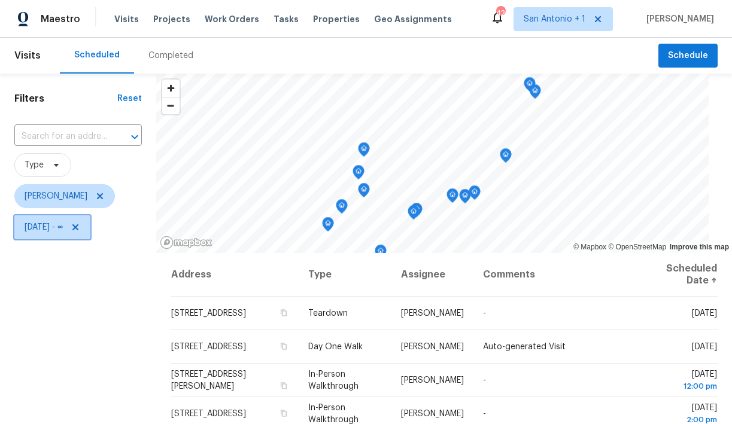
click at [80, 224] on icon at bounding box center [76, 228] width 10 height 10
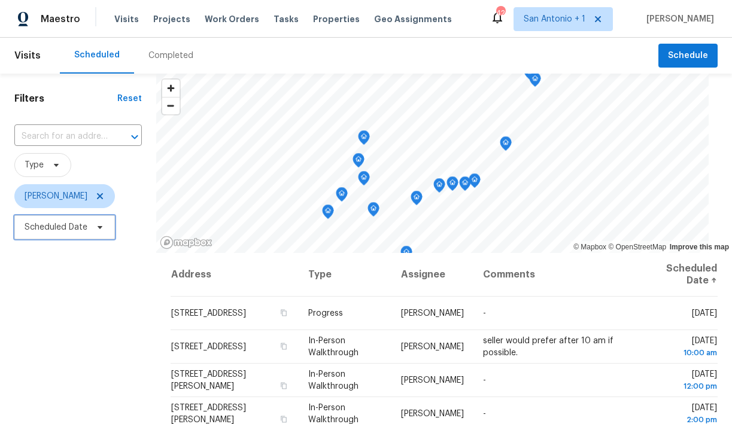
click at [77, 227] on span "Scheduled Date" at bounding box center [56, 227] width 63 height 12
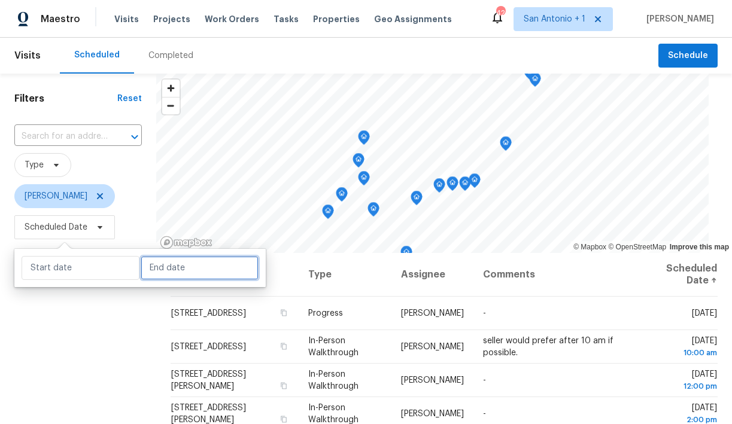
click at [159, 270] on input "text" at bounding box center [200, 268] width 118 height 24
select select "8"
select select "2025"
select select "9"
select select "2025"
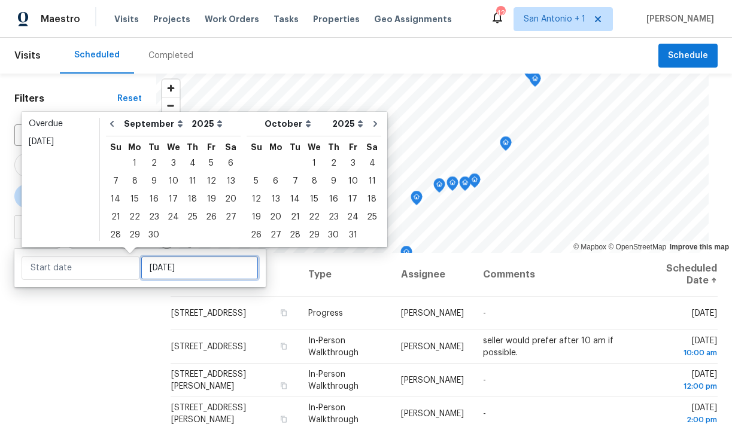
type input "Thu, Sep 04"
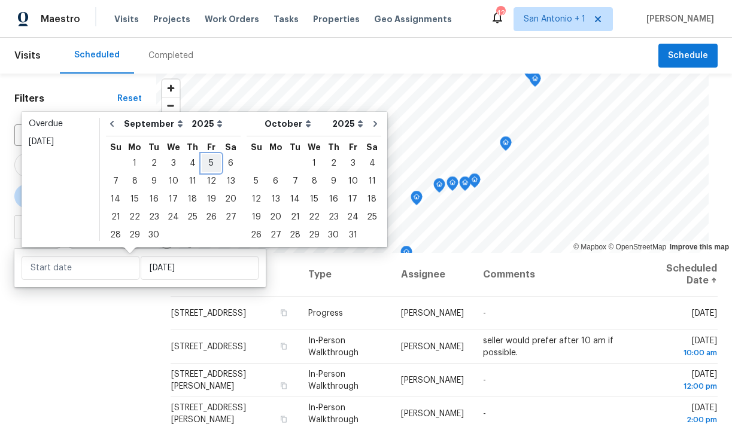
click at [208, 163] on div "5" at bounding box center [211, 163] width 19 height 17
type input "[DATE]"
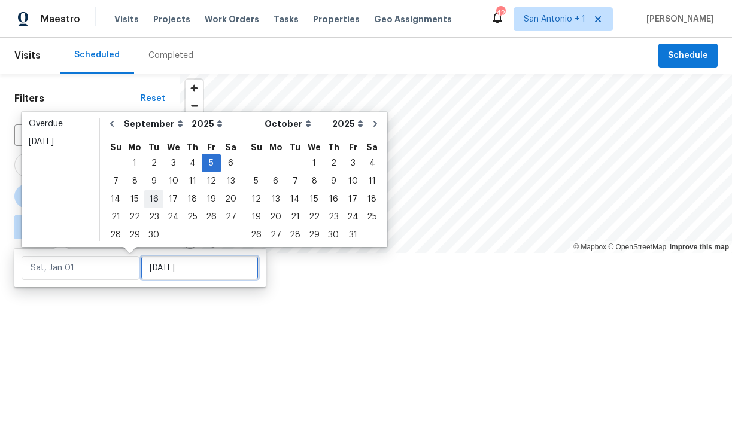
type input "[DATE]"
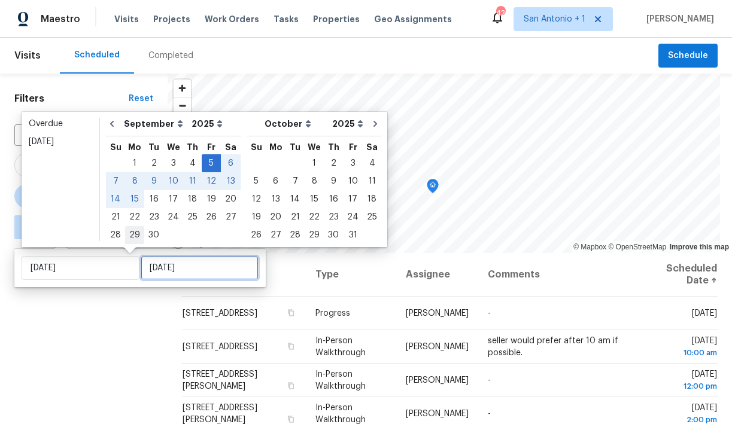
type input "[DATE]"
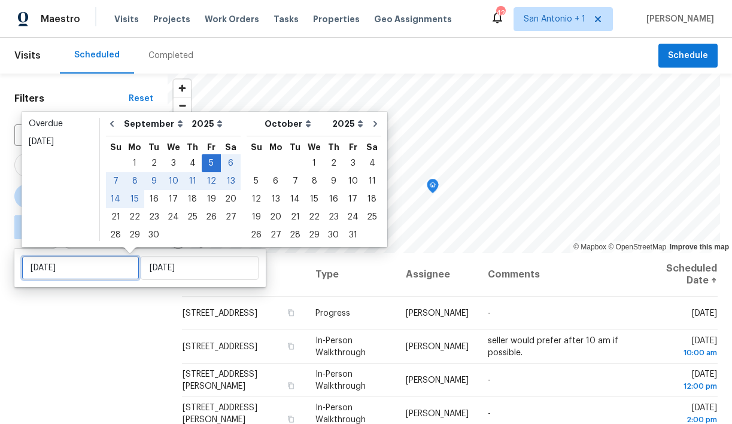
type input "Fri, Sep 05"
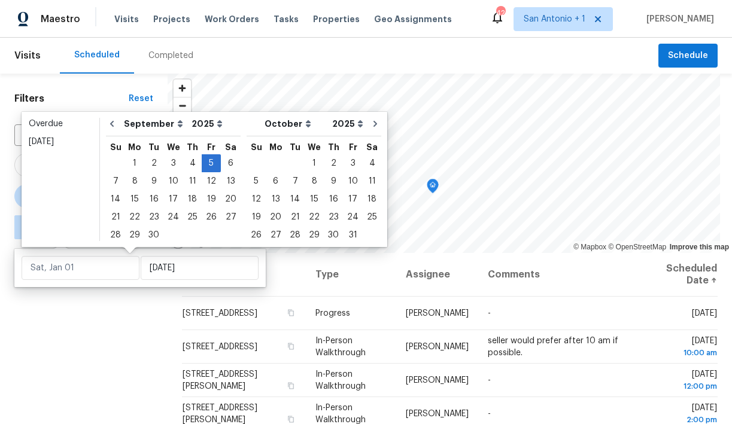
click at [127, 314] on div "Filters Reset ​ Type Chris Fuentes ∞ - Fri, Sep 05" at bounding box center [84, 333] width 168 height 519
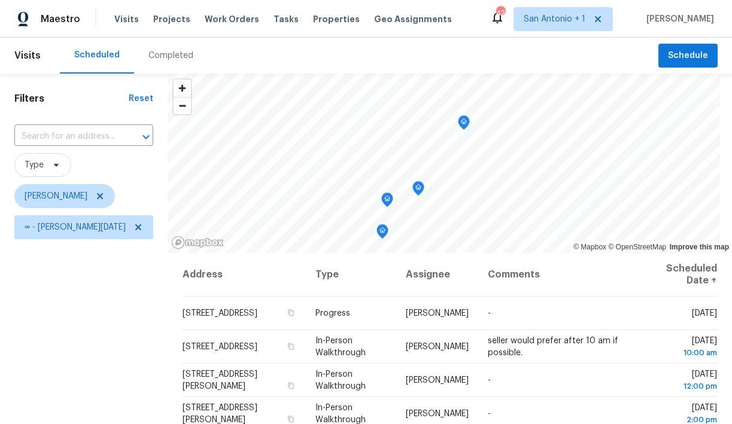
click at [458, 123] on icon "Map marker" at bounding box center [463, 123] width 11 height 14
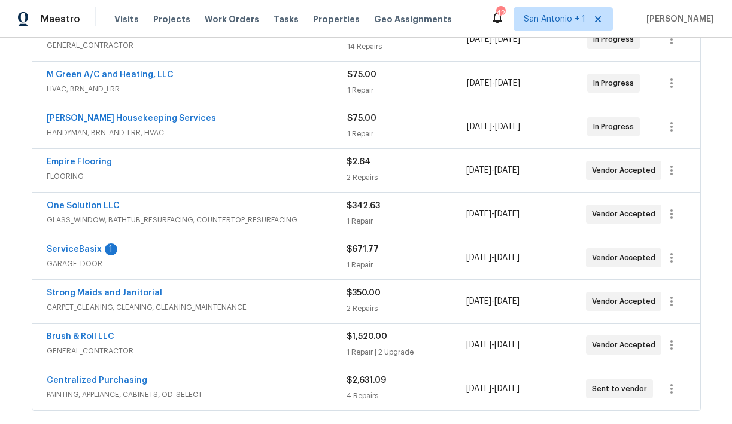
scroll to position [295, 0]
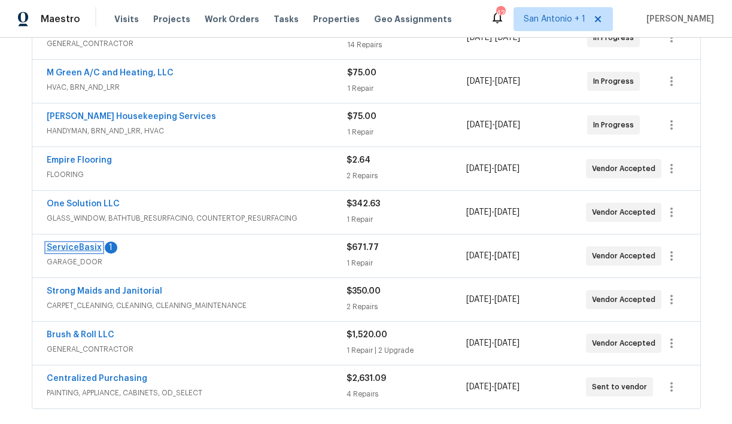
click at [78, 249] on link "ServiceBasix" at bounding box center [74, 248] width 55 height 8
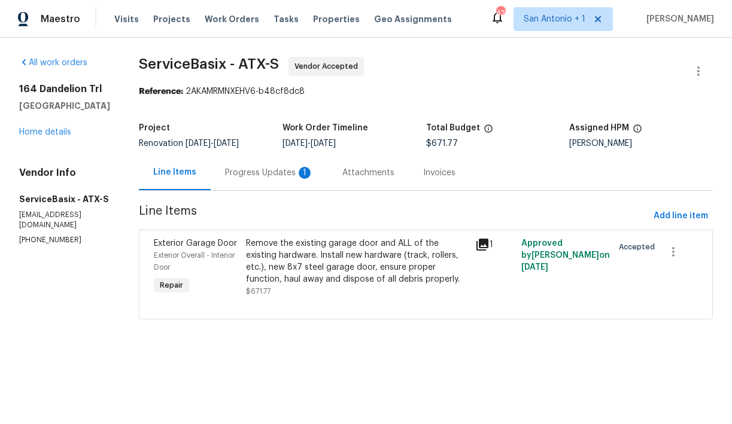
click at [258, 173] on div "Progress Updates 1" at bounding box center [269, 173] width 89 height 12
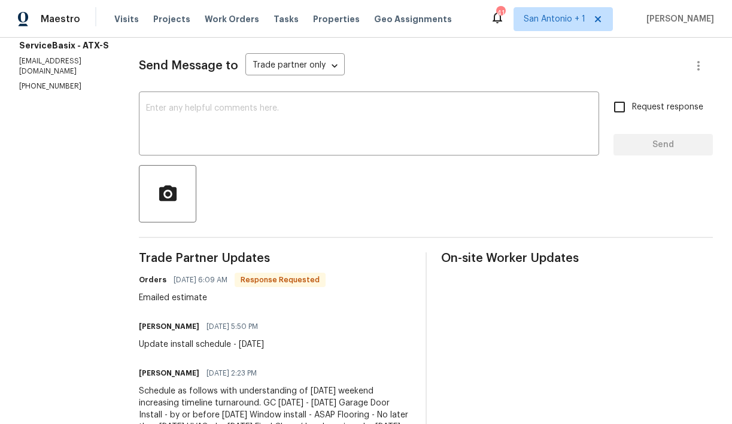
scroll to position [151, 0]
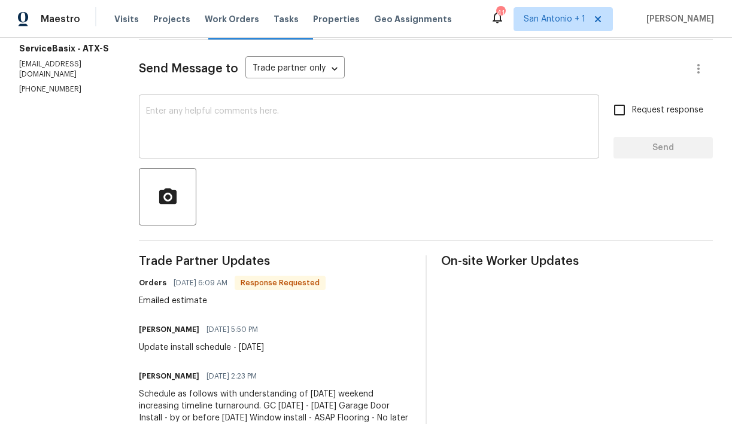
click at [293, 120] on textarea at bounding box center [369, 128] width 446 height 42
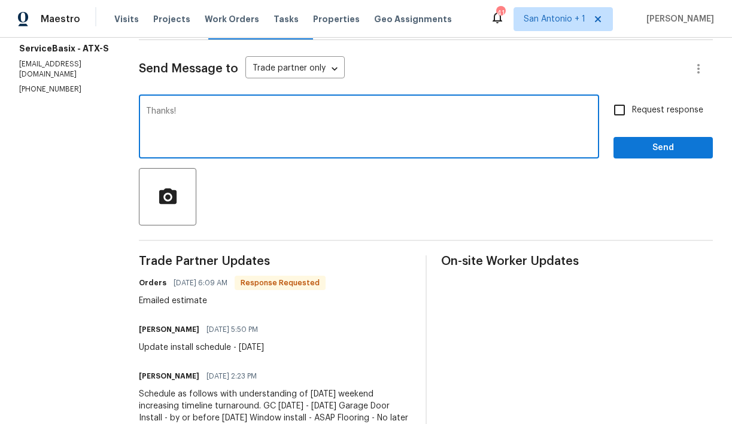
type textarea "Thanks!"
click at [661, 150] on span "Send" at bounding box center [663, 148] width 80 height 15
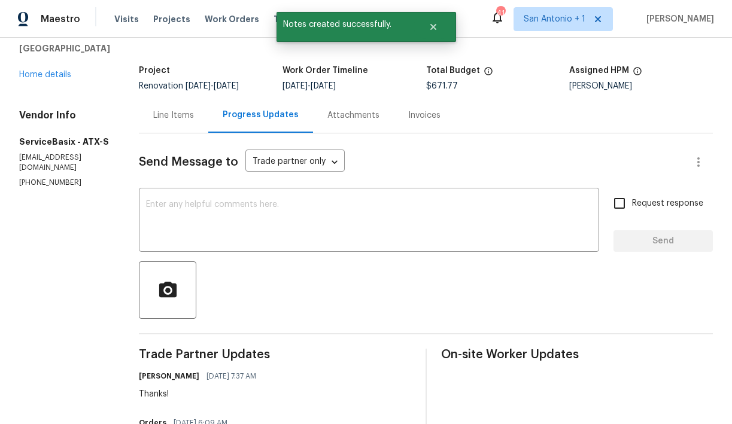
scroll to position [0, 0]
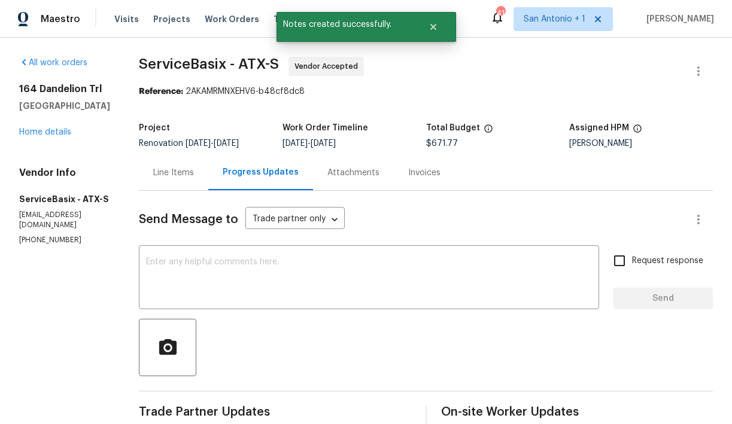
click at [50, 138] on div "164 Dandelion Trl San Marcos, TX 78666 Home details" at bounding box center [64, 110] width 91 height 55
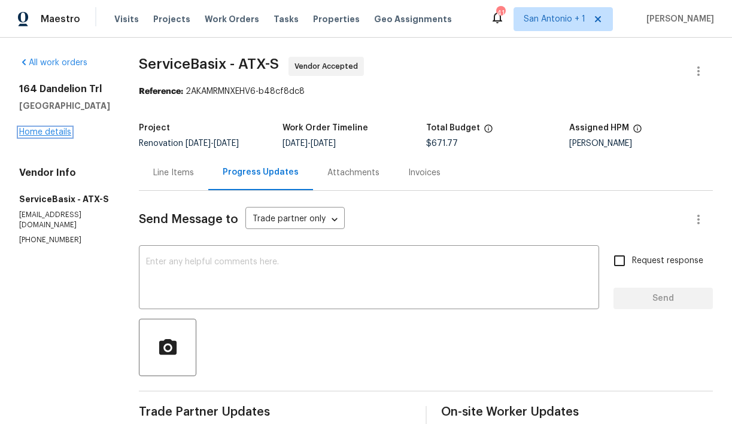
click at [50, 136] on link "Home details" at bounding box center [45, 132] width 52 height 8
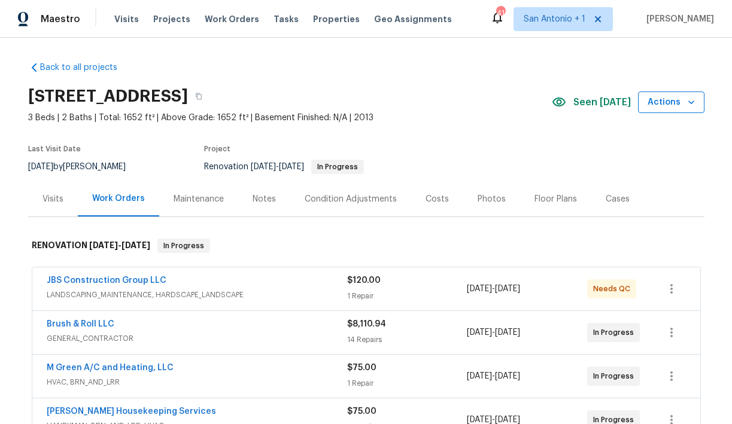
click at [686, 99] on icon "button" at bounding box center [691, 102] width 12 height 12
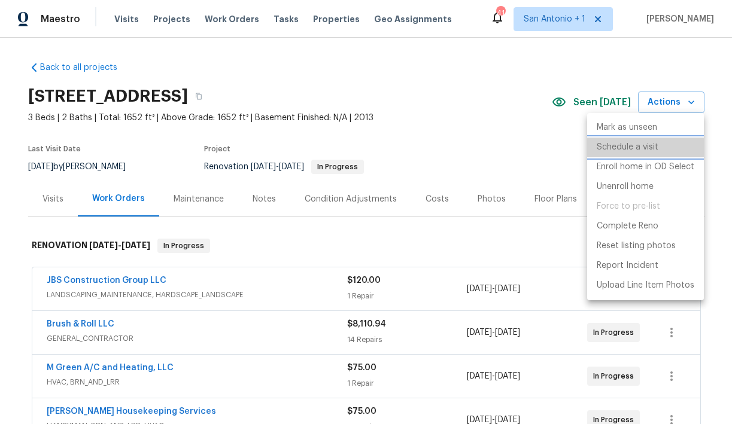
click at [656, 148] on p "Schedule a visit" at bounding box center [628, 147] width 62 height 13
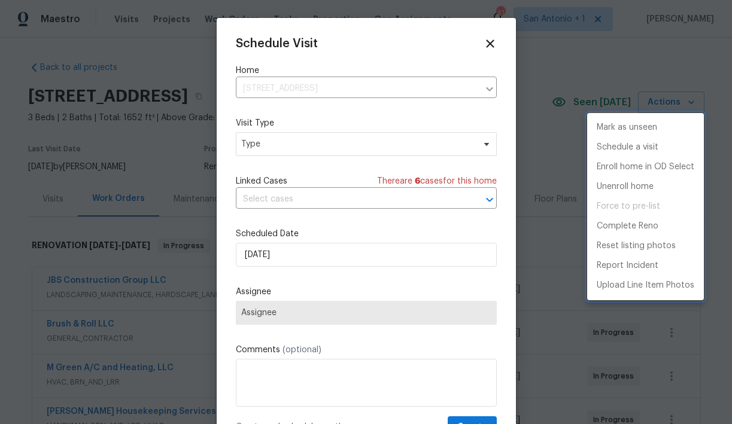
click at [281, 146] on div at bounding box center [366, 212] width 732 height 424
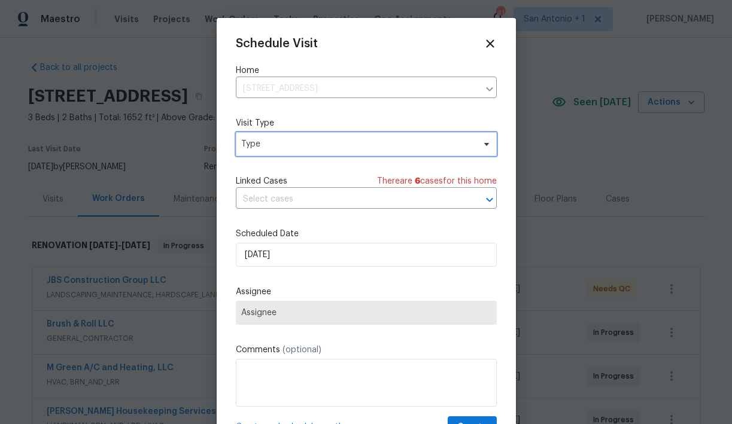
click at [281, 146] on span "Type" at bounding box center [357, 144] width 233 height 12
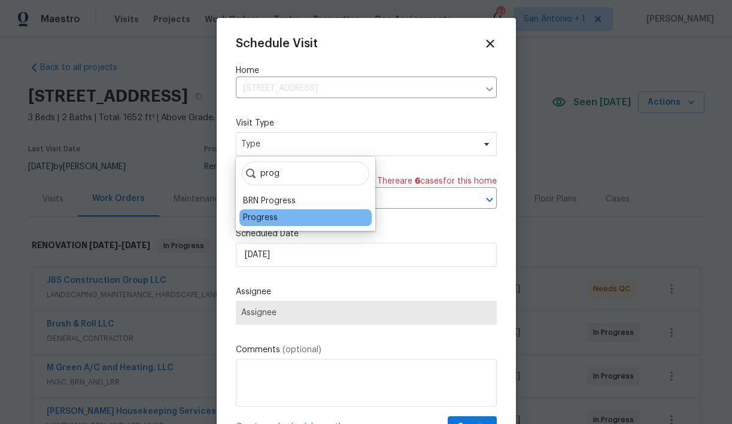
type input "prog"
click at [267, 224] on div "Progress" at bounding box center [305, 217] width 132 height 17
click at [268, 220] on div "Progress" at bounding box center [260, 218] width 35 height 12
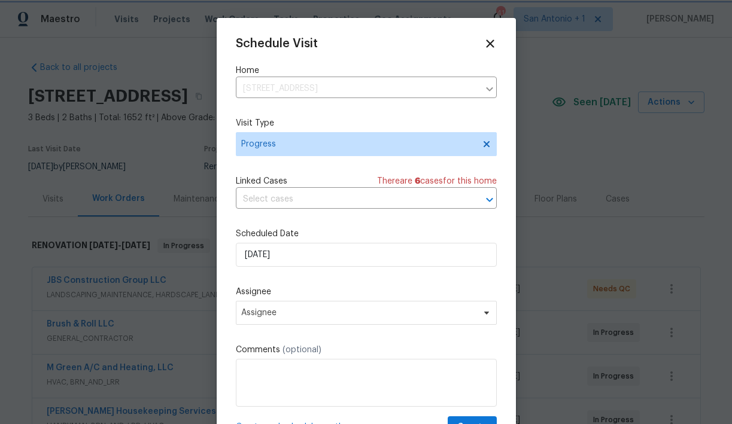
scroll to position [22, 0]
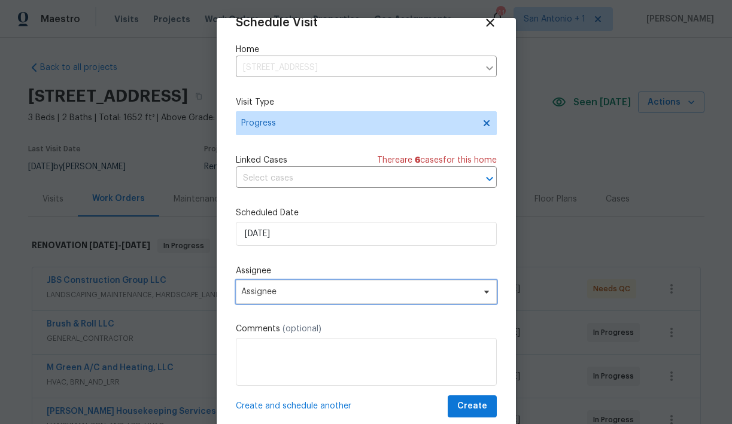
click at [461, 285] on span "Assignee" at bounding box center [366, 292] width 261 height 24
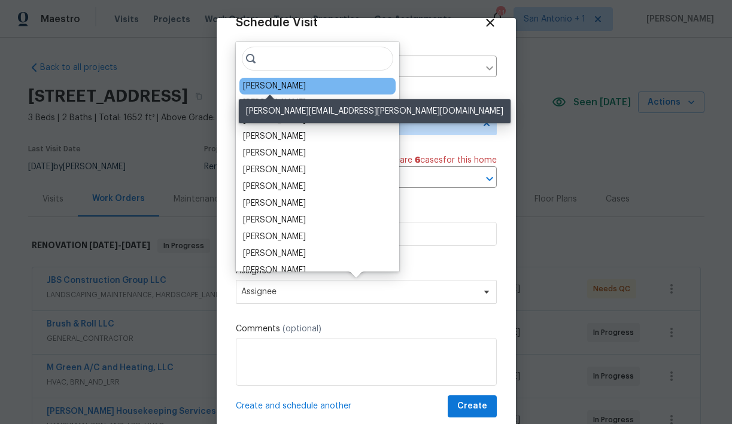
click at [283, 86] on div "[PERSON_NAME]" at bounding box center [274, 86] width 63 height 12
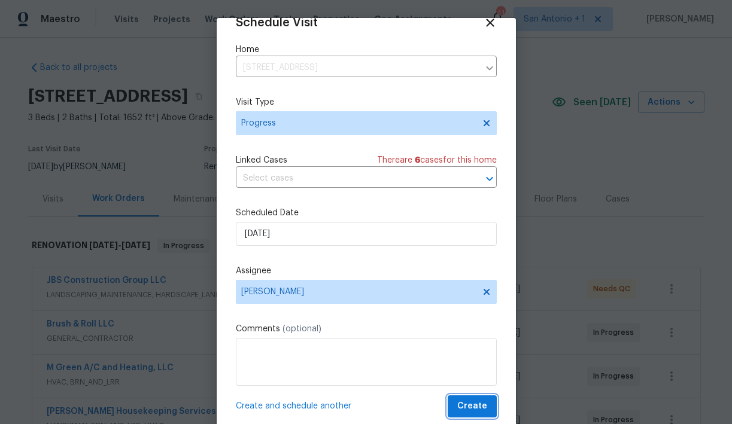
click at [470, 402] on span "Create" at bounding box center [472, 406] width 30 height 15
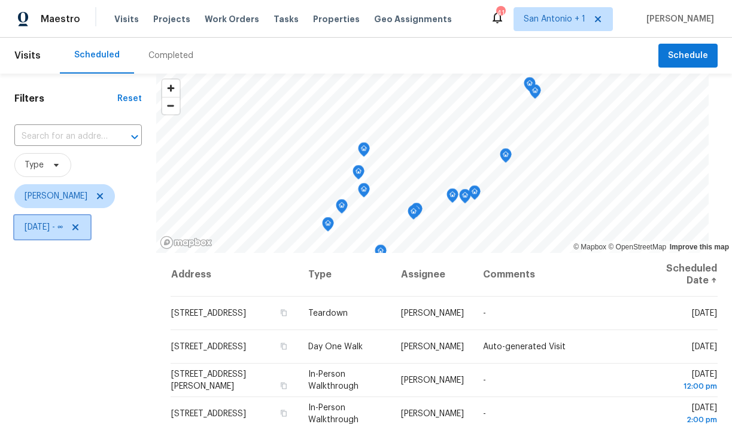
click at [80, 229] on icon at bounding box center [76, 228] width 10 height 10
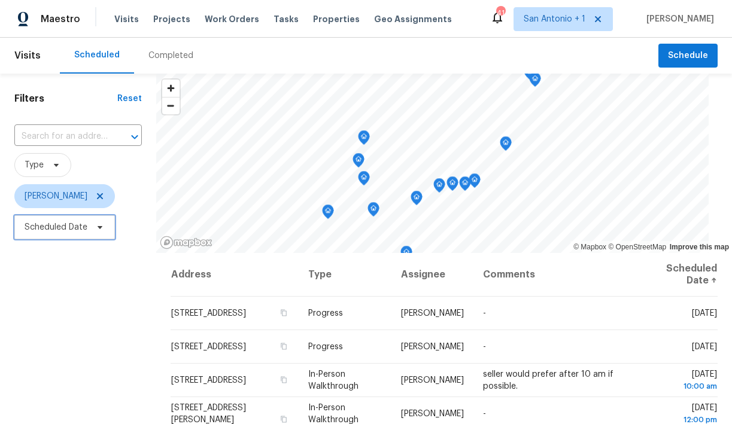
click at [95, 227] on icon at bounding box center [100, 228] width 10 height 10
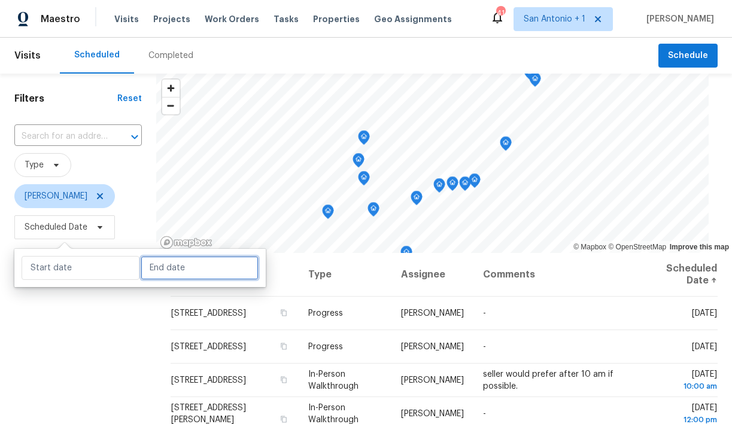
click at [146, 269] on input "text" at bounding box center [200, 268] width 118 height 24
select select "8"
select select "2025"
select select "9"
select select "2025"
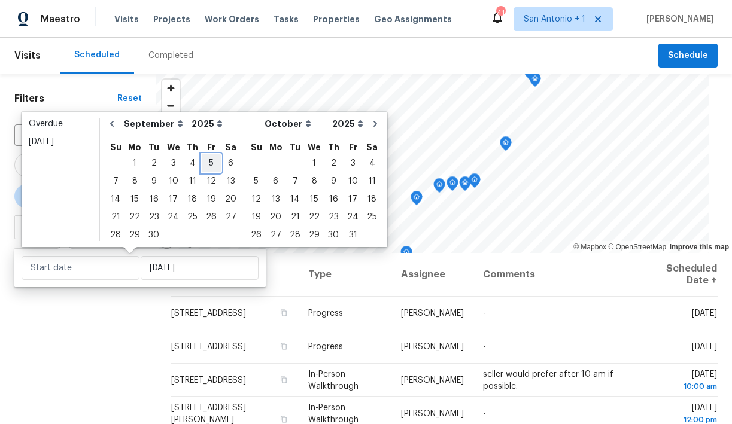
click at [206, 165] on div "5" at bounding box center [211, 163] width 19 height 17
type input "[DATE]"
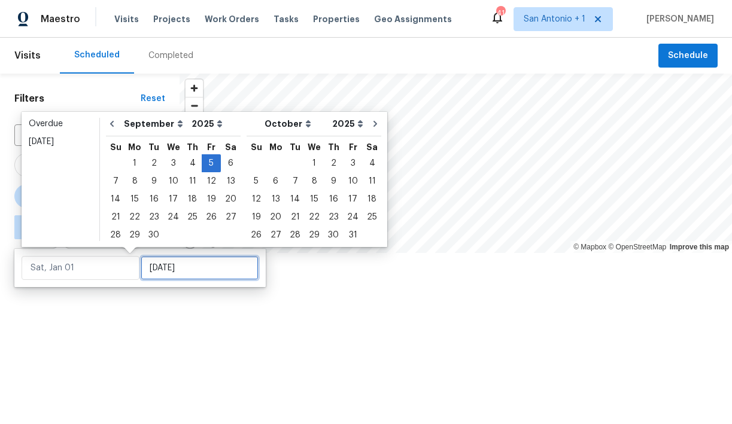
type input "[DATE]"
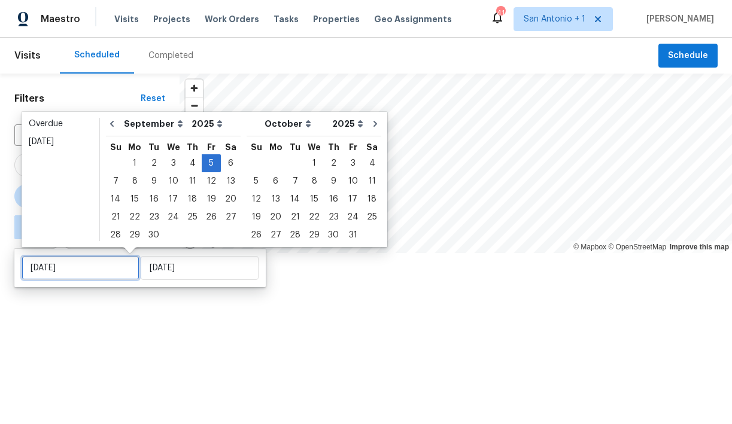
type input "[DATE]"
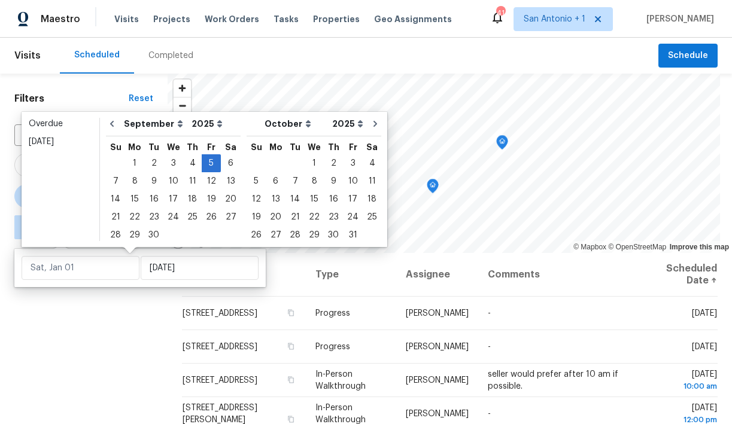
click at [122, 315] on div "Filters Reset ​ Type [PERSON_NAME] ∞ - [DATE]" at bounding box center [84, 333] width 168 height 519
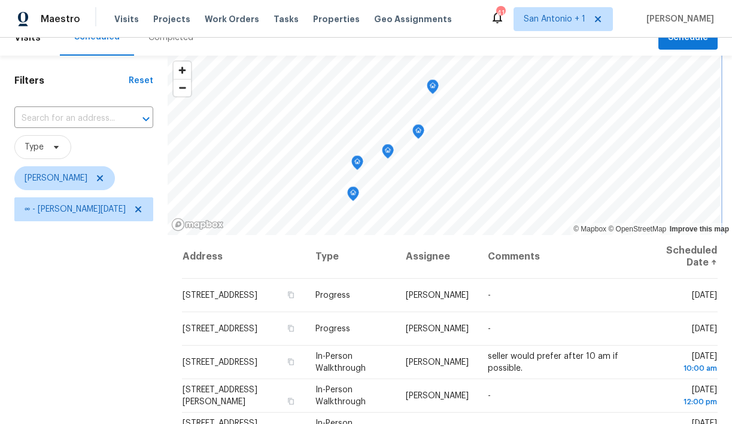
scroll to position [19, 0]
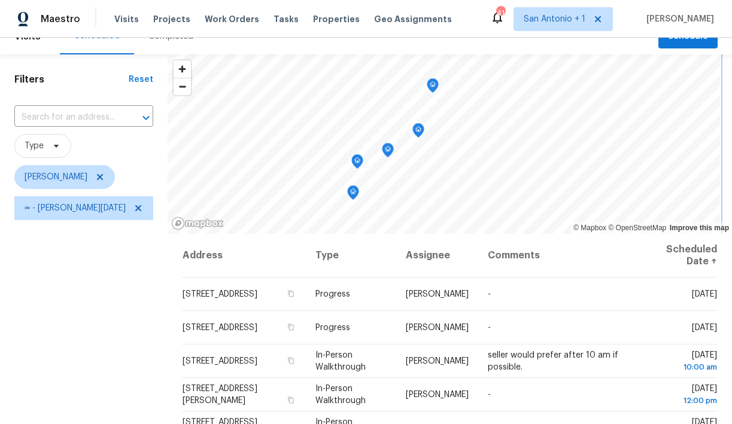
click at [432, 86] on icon "Map marker" at bounding box center [432, 86] width 1 height 2
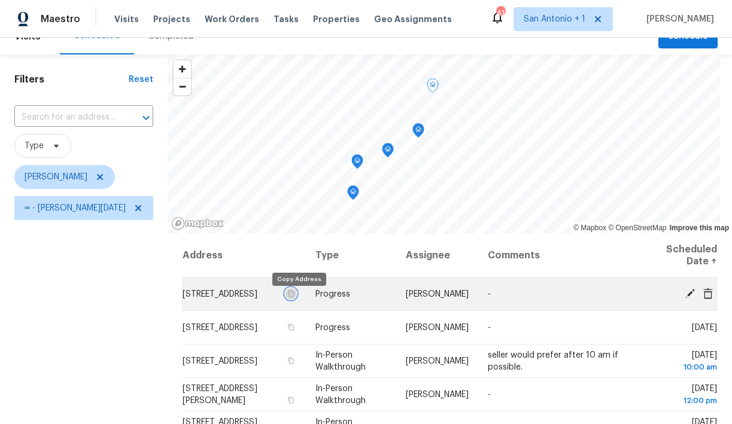
click at [294, 297] on icon "button" at bounding box center [290, 293] width 7 height 7
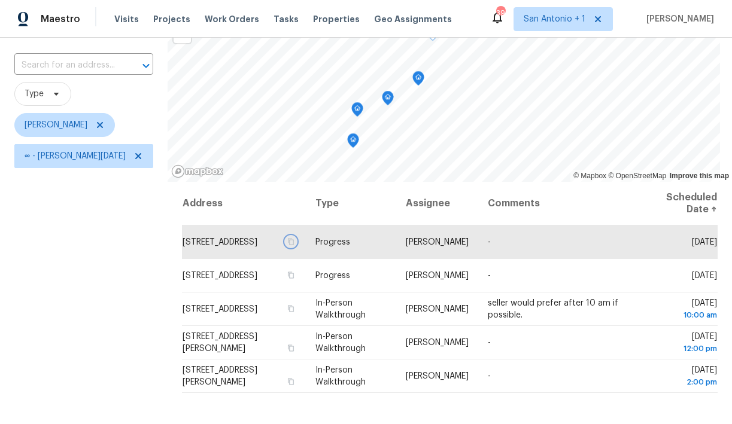
scroll to position [66, 0]
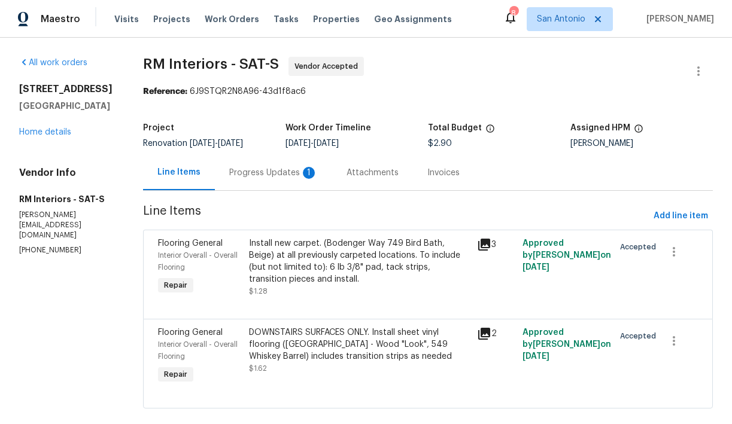
click at [270, 174] on div "Progress Updates 1" at bounding box center [273, 173] width 89 height 12
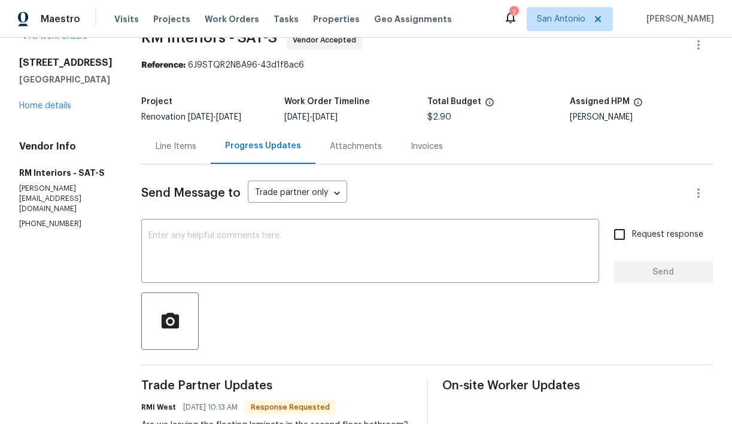
scroll to position [22, 0]
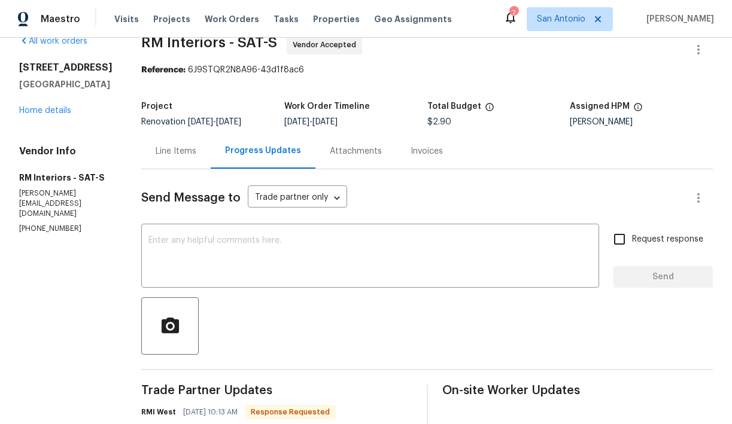
click at [174, 152] on div "Line Items" at bounding box center [176, 151] width 41 height 12
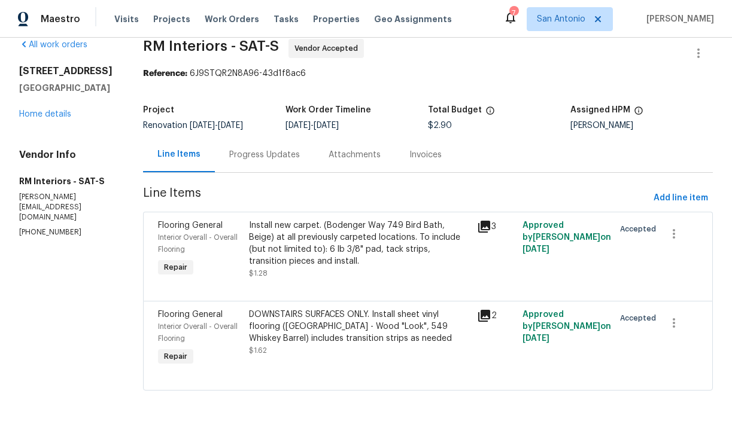
click at [257, 153] on div "Progress Updates" at bounding box center [264, 155] width 71 height 12
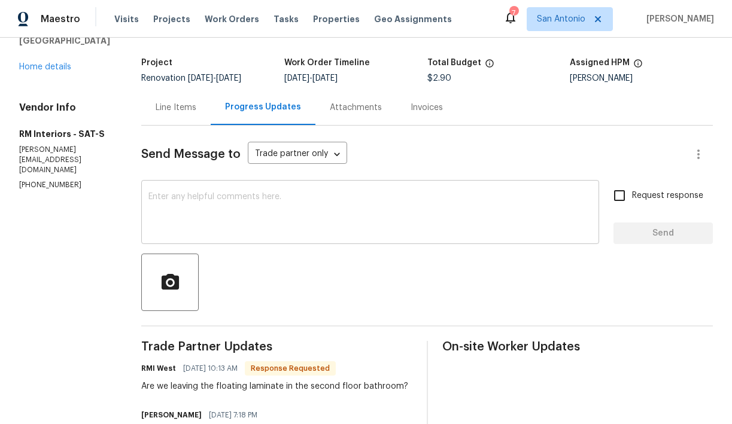
scroll to position [54, 0]
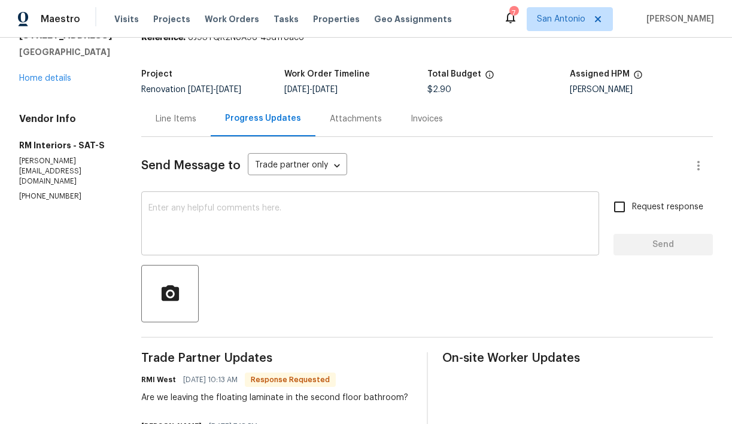
click at [263, 215] on textarea at bounding box center [369, 225] width 443 height 42
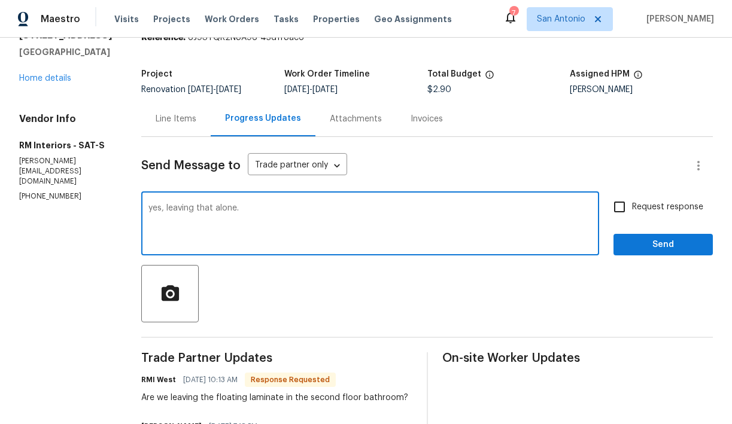
type textarea "yes, leaving that alone."
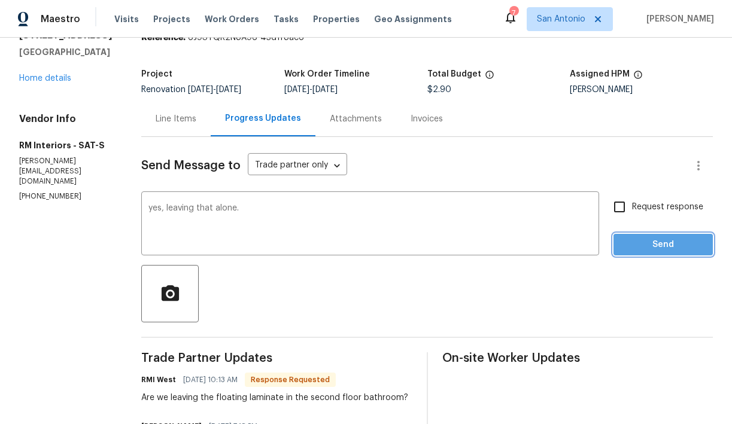
click at [656, 247] on span "Send" at bounding box center [663, 245] width 80 height 15
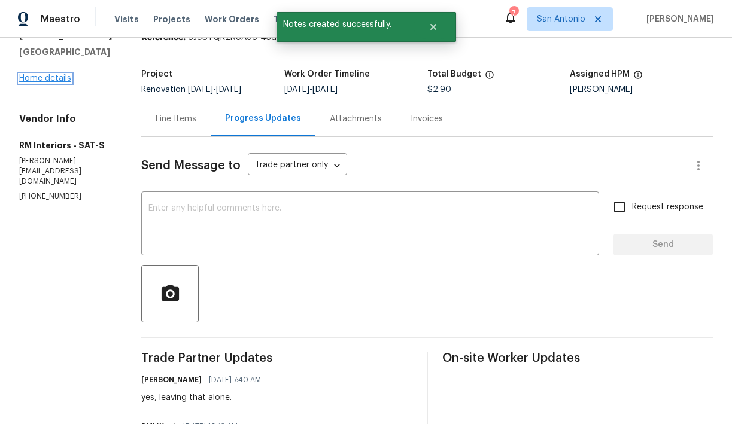
click at [52, 80] on link "Home details" at bounding box center [45, 78] width 52 height 8
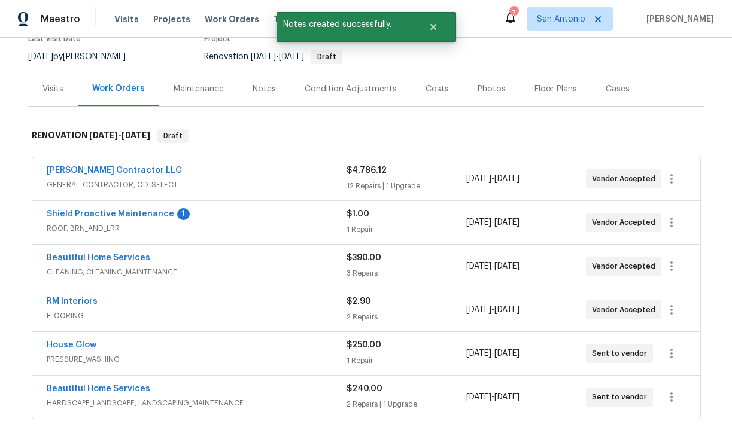
scroll to position [111, 0]
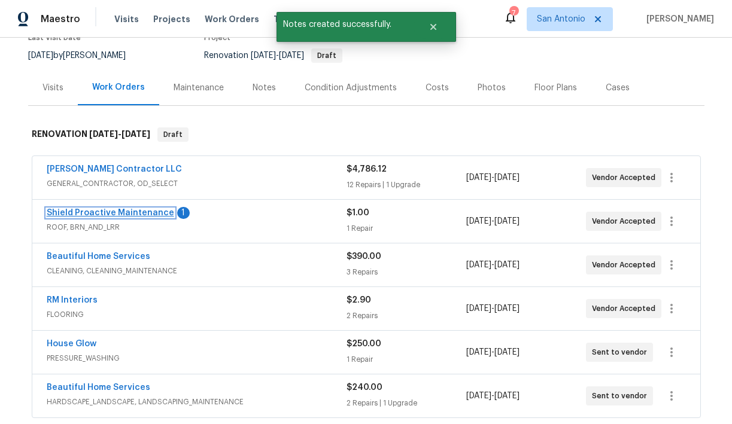
click at [119, 214] on link "Shield Proactive Maintenance" at bounding box center [110, 213] width 127 height 8
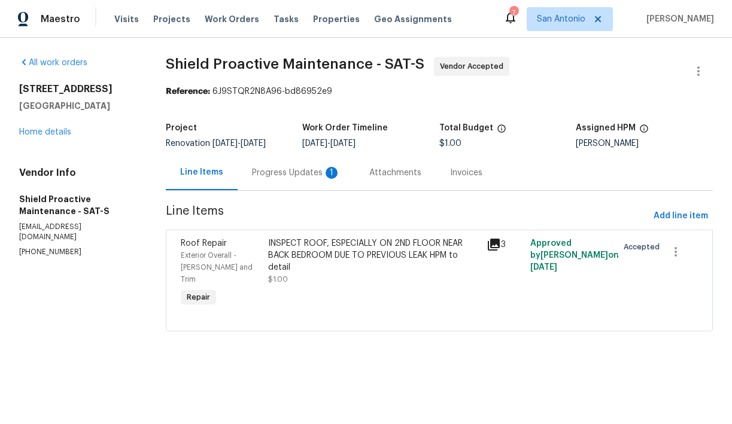
click at [276, 174] on div "Progress Updates 1" at bounding box center [296, 173] width 89 height 12
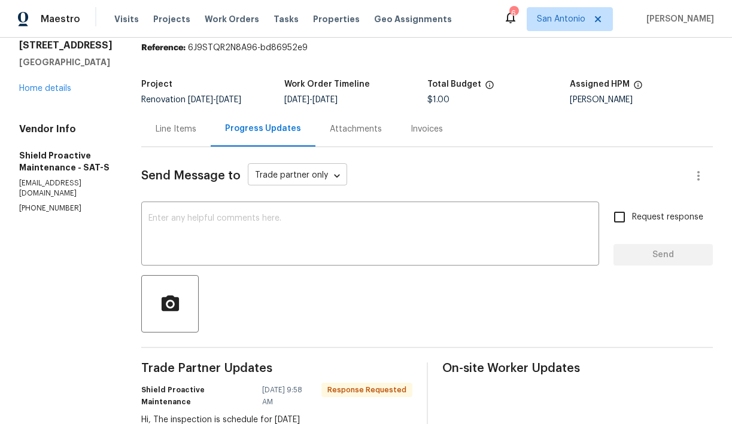
scroll to position [43, 0]
click at [272, 223] on textarea at bounding box center [369, 236] width 443 height 42
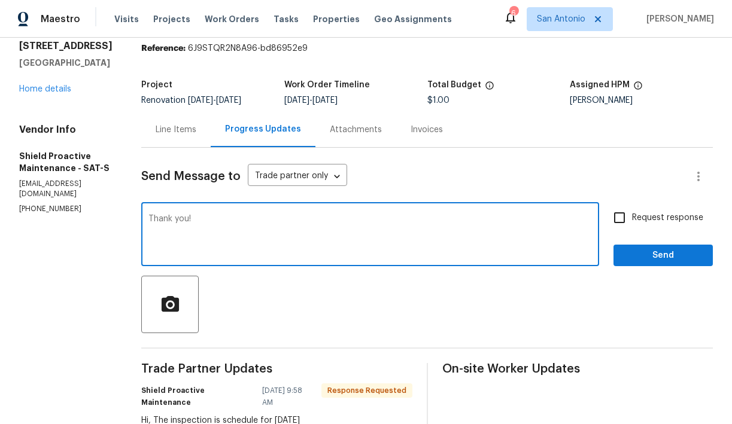
type textarea "Thank you!"
click at [658, 251] on span "Send" at bounding box center [663, 255] width 80 height 15
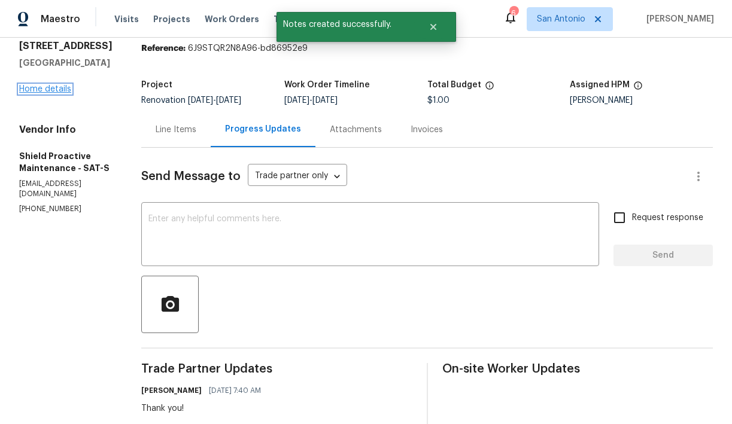
click at [53, 93] on link "Home details" at bounding box center [45, 89] width 52 height 8
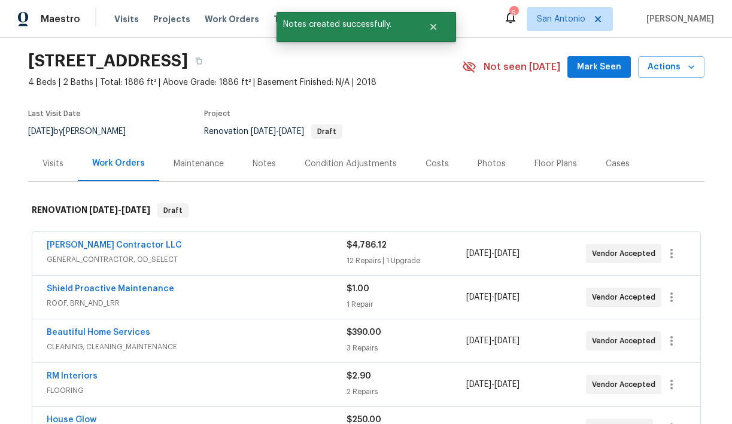
scroll to position [38, 0]
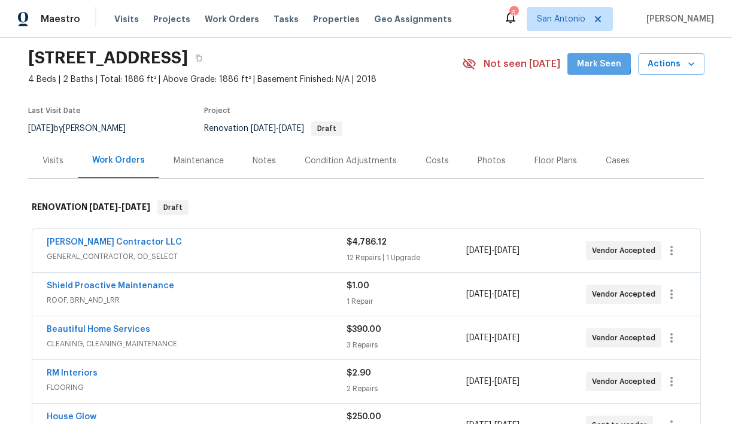
click at [588, 60] on span "Mark Seen" at bounding box center [599, 64] width 44 height 15
click at [265, 159] on div "Notes" at bounding box center [264, 161] width 23 height 12
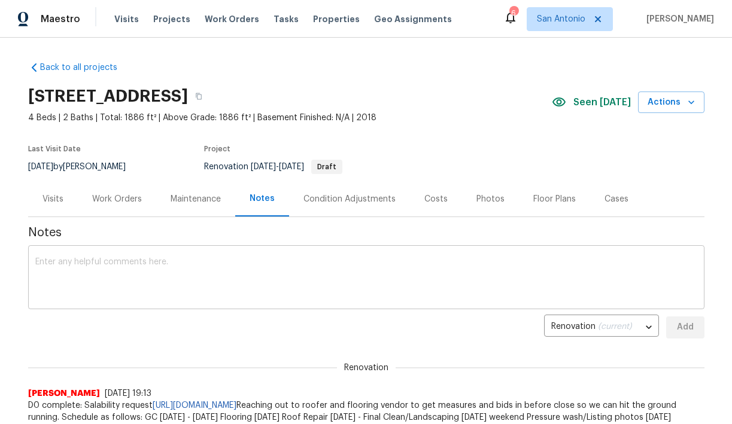
click at [246, 262] on textarea at bounding box center [366, 279] width 662 height 42
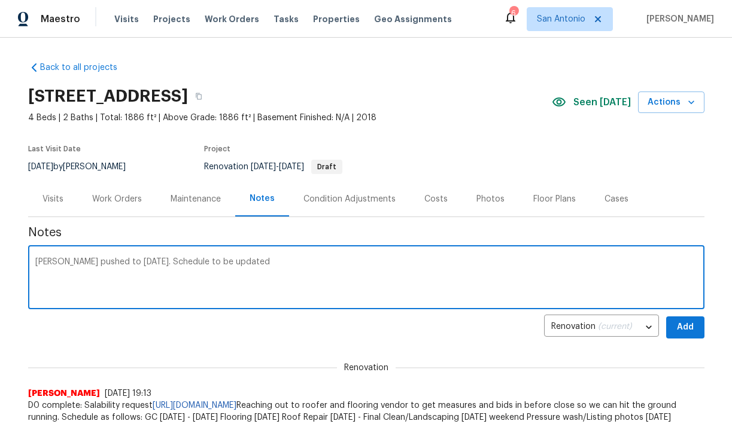
type textarea "COE pushed to 9/12/25. Schedule to be updated"
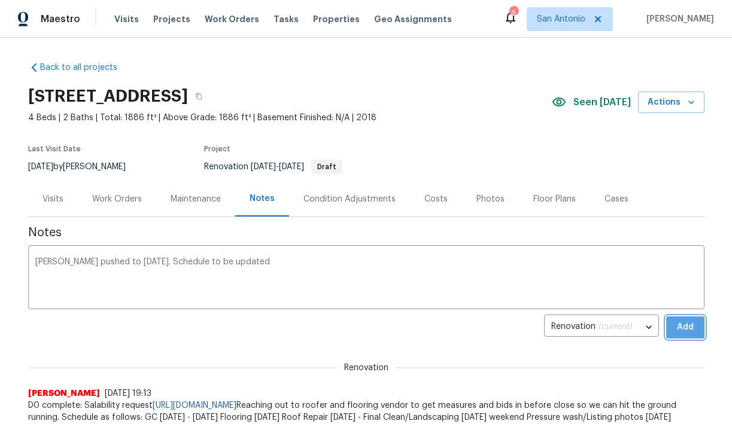
click at [680, 323] on span "Add" at bounding box center [685, 327] width 19 height 15
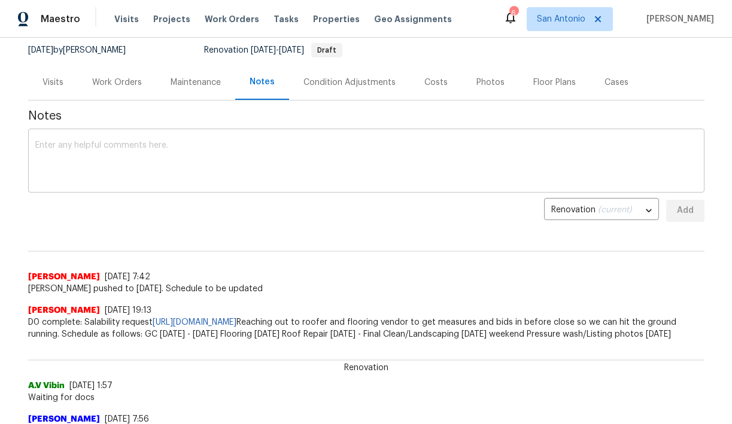
scroll to position [128, 0]
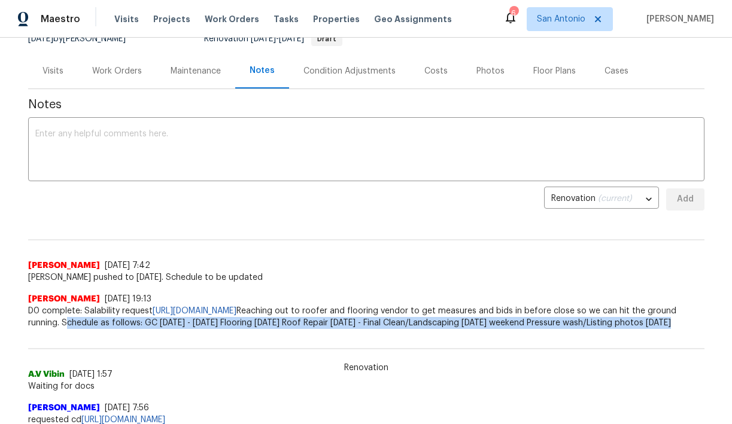
drag, startPoint x: 242, startPoint y: 323, endPoint x: 243, endPoint y: 346, distance: 23.4
copy span "Schedule as follows: GC 9/8/25 - 9/11/25 Flooring 9/12/25 Roof Repair 9/8/25 - …"
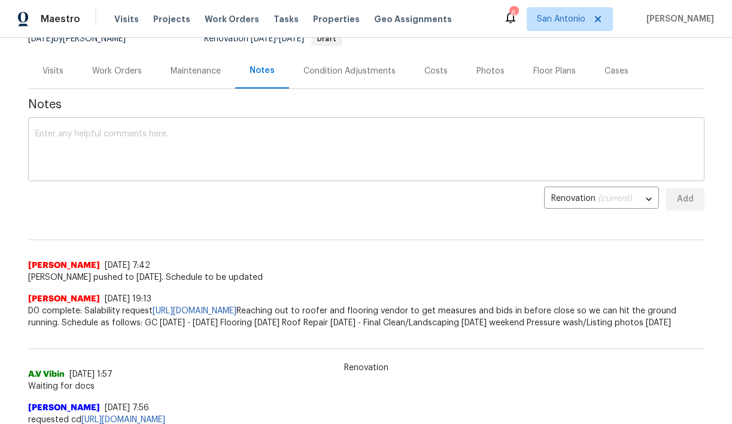
click at [196, 151] on textarea at bounding box center [366, 151] width 662 height 42
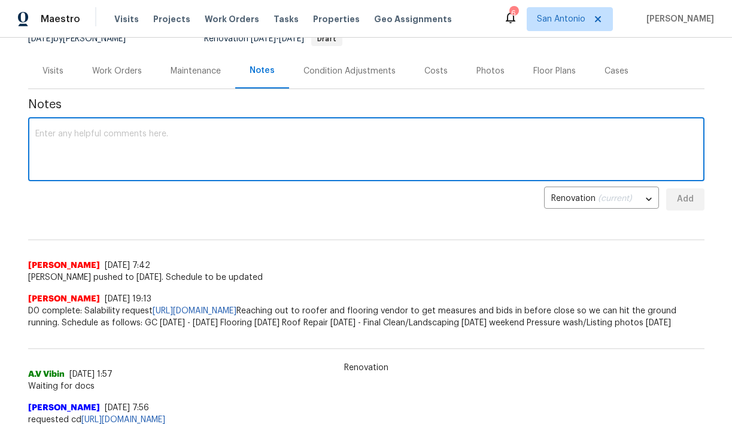
paste textarea "Schedule as follows: GC 9/8/25 - 9/11/25 Flooring 9/12/25 Roof Repair 9/8/25 - …"
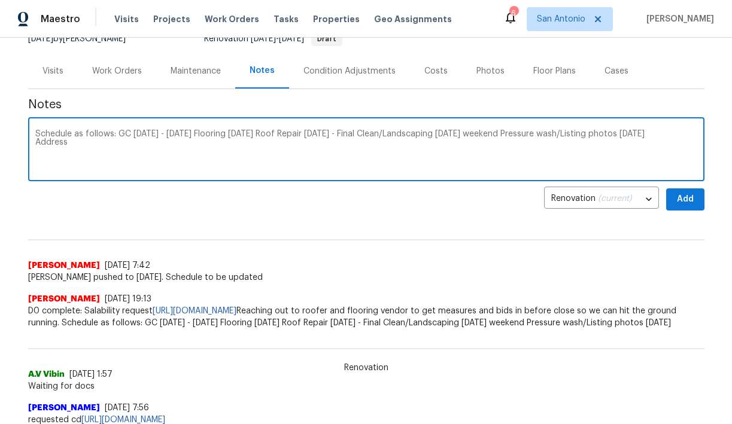
click at [114, 135] on textarea "Schedule as follows: GC 9/8/25 - 9/11/25 Flooring 9/12/25 Roof Repair 9/8/25 - …" at bounding box center [366, 151] width 662 height 42
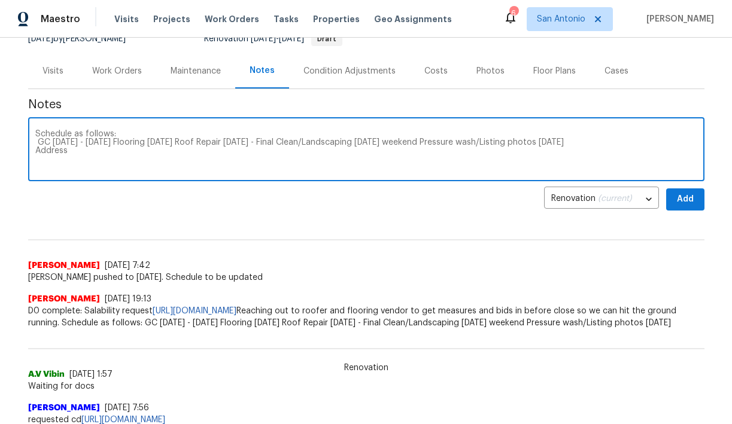
click at [115, 141] on textarea "Schedule as follows: GC 9/8/25 - 9/11/25 Flooring 9/12/25 Roof Repair 9/8/25 - …" at bounding box center [366, 151] width 662 height 42
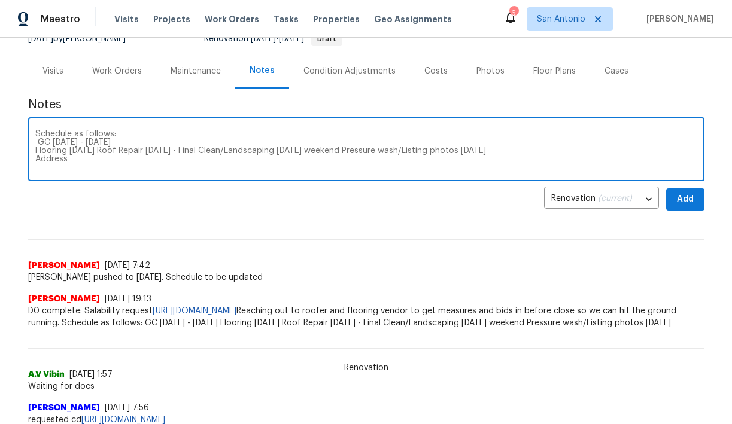
click at [99, 152] on textarea "Schedule as follows: GC 9/8/25 - 9/11/25 Flooring 9/12/25 Roof Repair 9/8/25 - …" at bounding box center [366, 151] width 662 height 42
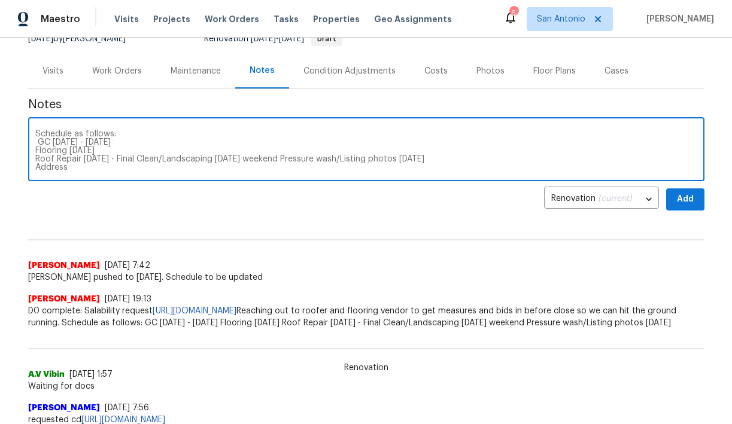
click at [110, 159] on textarea "Schedule as follows: GC 9/8/25 - 9/11/25 Flooring 9/12/25 Roof Repair 9/8/25 - …" at bounding box center [366, 151] width 662 height 42
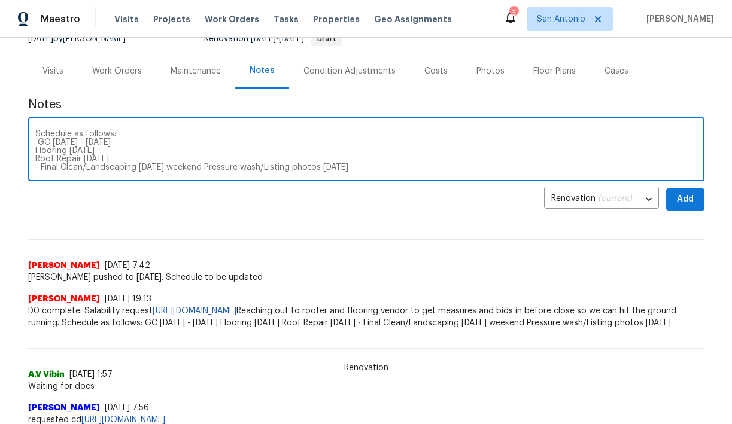
click at [139, 169] on textarea "Schedule as follows: GC 9/8/25 - 9/11/25 Flooring 9/12/25 Roof Repair 9/8/25 - …" at bounding box center [366, 151] width 662 height 42
click at [206, 168] on textarea "Schedule as follows: GC 9/8/25 - 9/11/25 Flooring 9/12/25 Roof Repair 9/8/25 - …" at bounding box center [366, 151] width 662 height 42
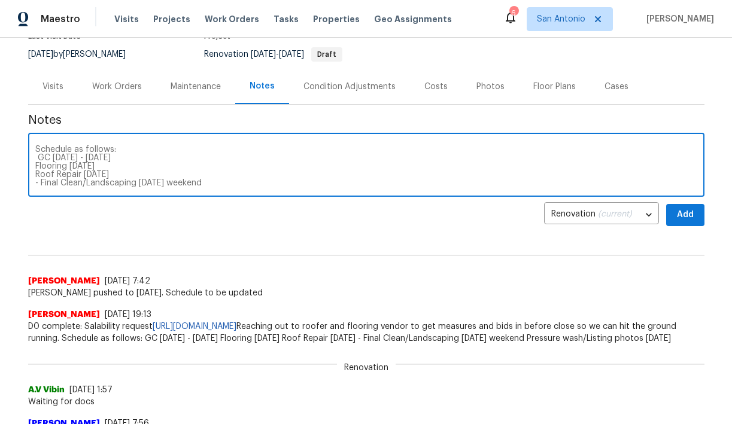
scroll to position [101, 0]
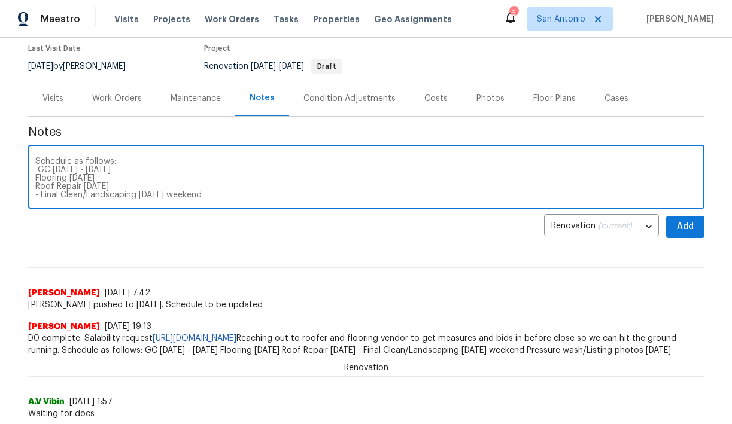
click at [64, 170] on textarea "Schedule as follows: GC 9/8/25 - 9/11/25 Flooring 9/12/25 Roof Repair 9/8/25 - …" at bounding box center [366, 178] width 662 height 42
click at [84, 179] on textarea "Schedule as follows: GC 9/15/25 - 9/18/25 Flooring 9/12/25 Roof Repair 9/8/25 -…" at bounding box center [366, 178] width 662 height 42
click at [96, 187] on textarea "Schedule as follows: GC 9/15/25 - 9/18/25 Flooring 9/19/25 Roof Repair 9/8/25 -…" at bounding box center [366, 178] width 662 height 42
click at [156, 194] on textarea "Schedule as follows: GC 9/15/25 - 9/18/25 Flooring 9/19/25 Roof Repair 9/15/25 …" at bounding box center [366, 178] width 662 height 42
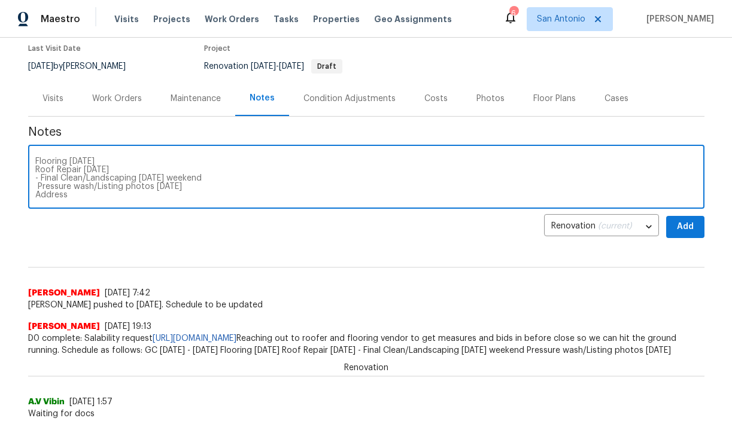
click at [171, 187] on textarea "Schedule as follows: GC 9/15/25 - 9/18/25 Flooring 9/19/25 Roof Repair 9/15/25 …" at bounding box center [366, 178] width 662 height 42
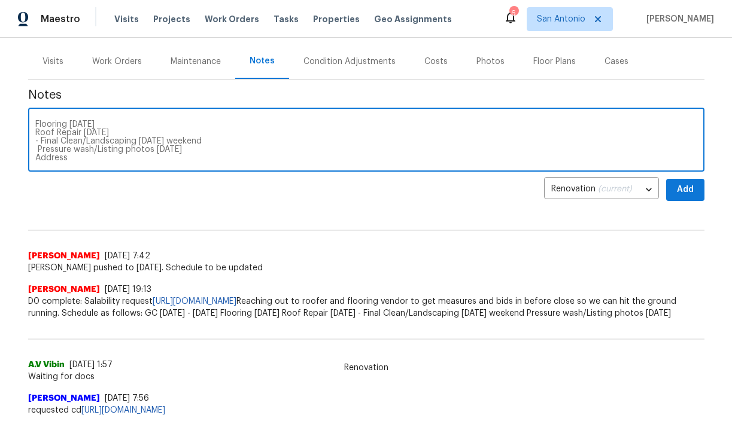
scroll to position [120, 0]
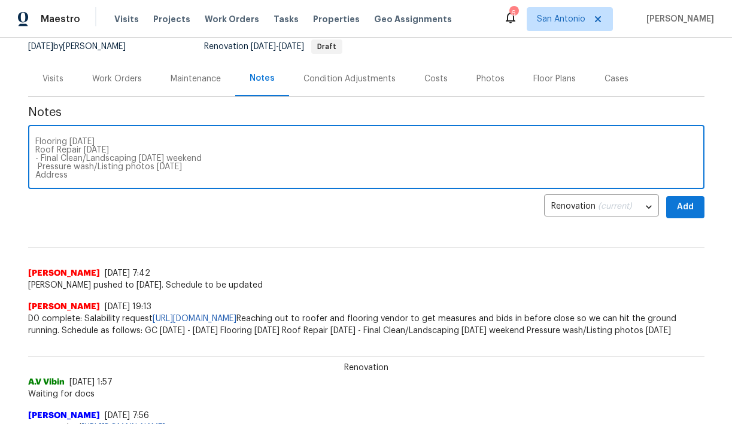
click at [96, 176] on textarea "Schedule as follows: GC 9/15/25 - 9/18/25 Flooring 9/19/25 Roof Repair 9/15/25 …" at bounding box center [366, 159] width 662 height 42
click at [169, 169] on textarea "Schedule as follows: GC 9/15/25 - 9/18/25 Flooring 9/19/25 Roof Repair 9/15/25 …" at bounding box center [366, 159] width 662 height 42
click at [218, 178] on textarea "Schedule as follows: GC 9/15/25 - 9/18/25 Flooring 9/19/25 Roof Repair 9/15/25 …" at bounding box center [366, 159] width 662 height 42
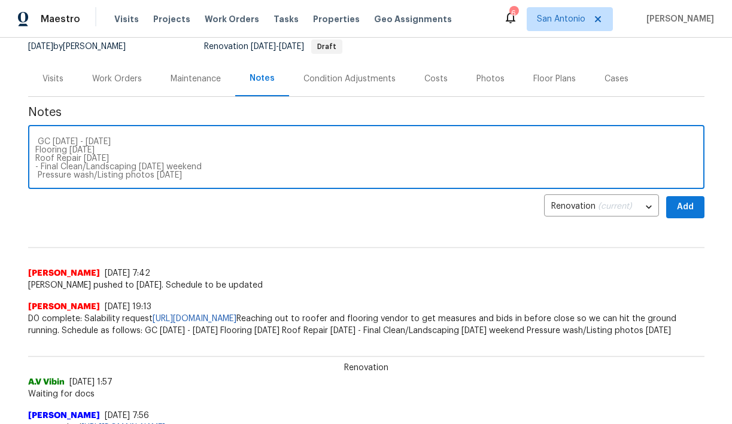
click at [170, 168] on textarea "Schedule as follows: GC 9/15/25 - 9/18/25 Flooring 9/19/25 Roof Repair 9/15/25 …" at bounding box center [366, 159] width 662 height 42
click at [299, 166] on textarea "Schedule as follows: GC 9/15/25 - 9/18/25 Flooring 9/19/25 Roof Repair 9/15/25 …" at bounding box center [366, 159] width 662 height 42
type textarea "Schedule as follows: GC 9/15/25 - 9/18/25 Flooring 9/19/25 Roof Repair 9/15/25 …"
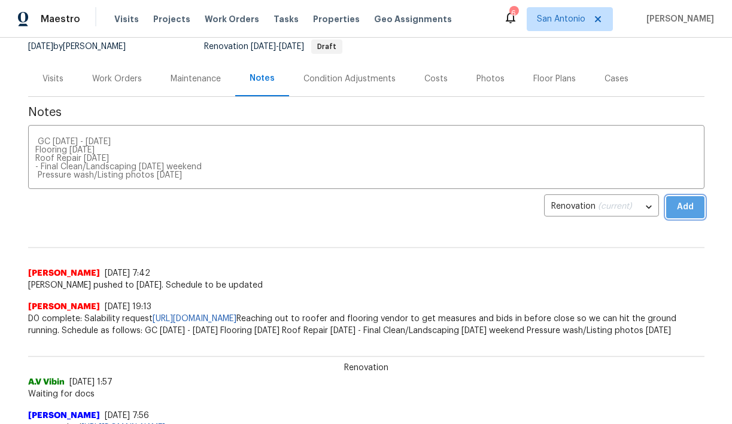
click at [688, 208] on span "Add" at bounding box center [685, 207] width 19 height 15
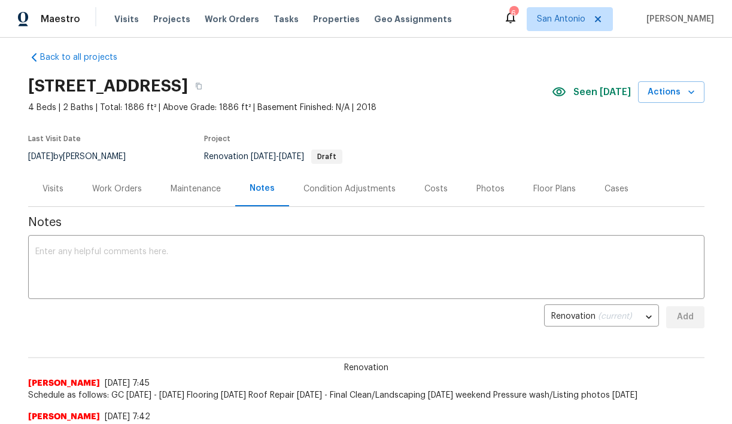
scroll to position [0, 0]
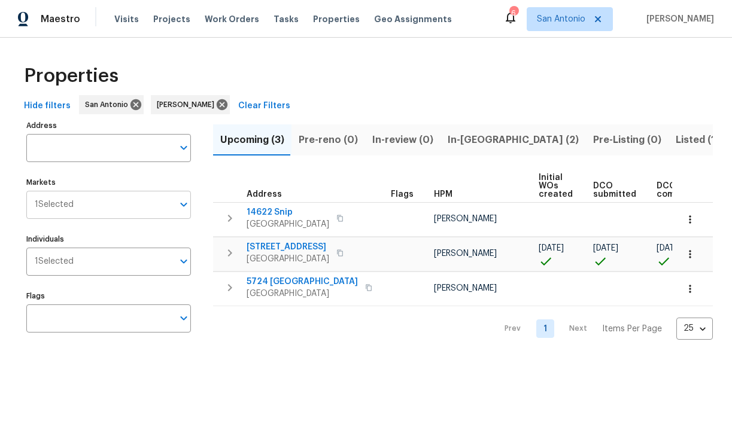
click at [157, 207] on input "Markets" at bounding box center [123, 205] width 99 height 28
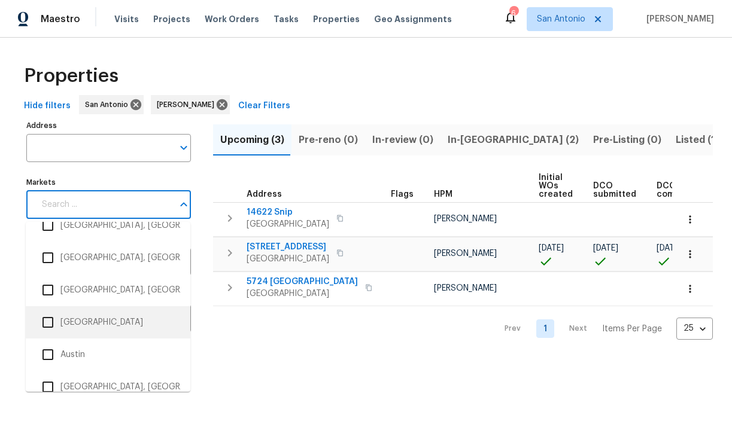
scroll to position [52, 0]
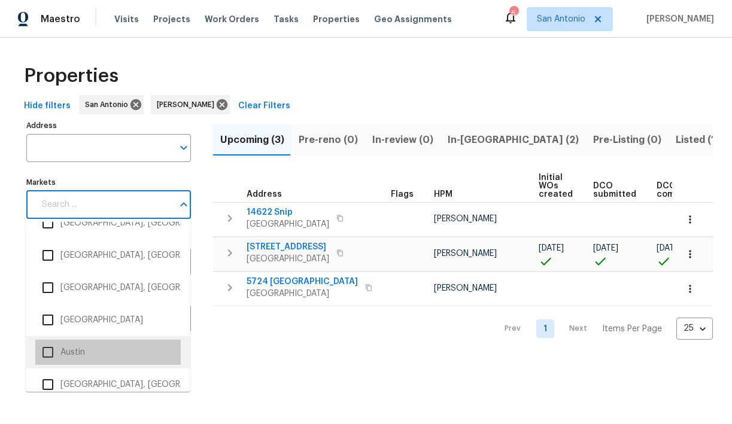
click at [76, 355] on li "Austin" at bounding box center [107, 352] width 145 height 25
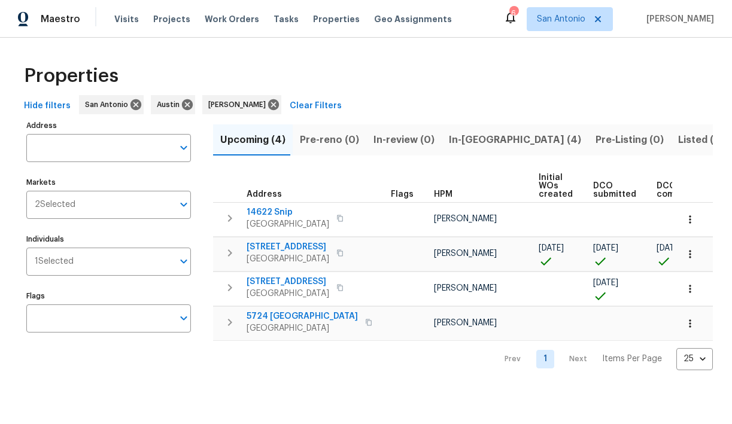
click at [418, 80] on div "Properties" at bounding box center [366, 76] width 694 height 38
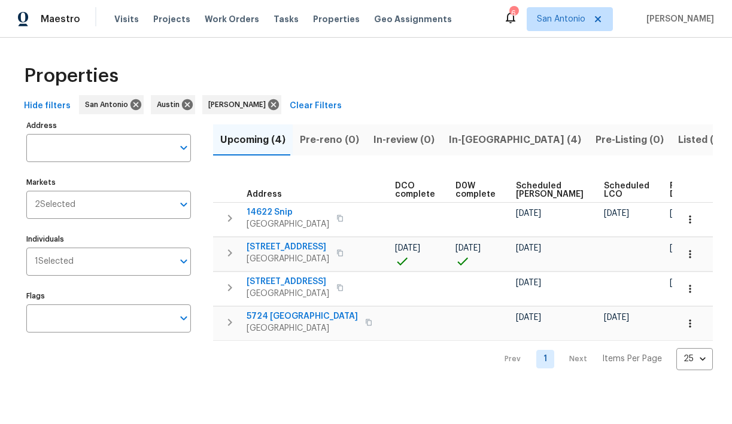
click at [670, 189] on span "Ready Date" at bounding box center [683, 190] width 26 height 17
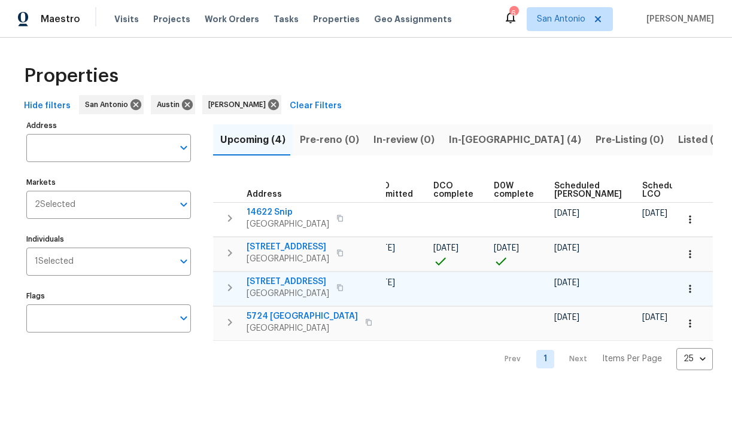
scroll to position [0, 275]
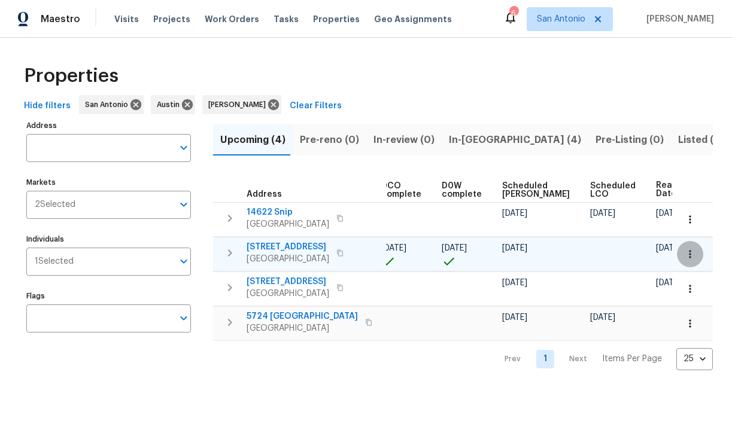
click at [692, 254] on icon "button" at bounding box center [690, 254] width 12 height 12
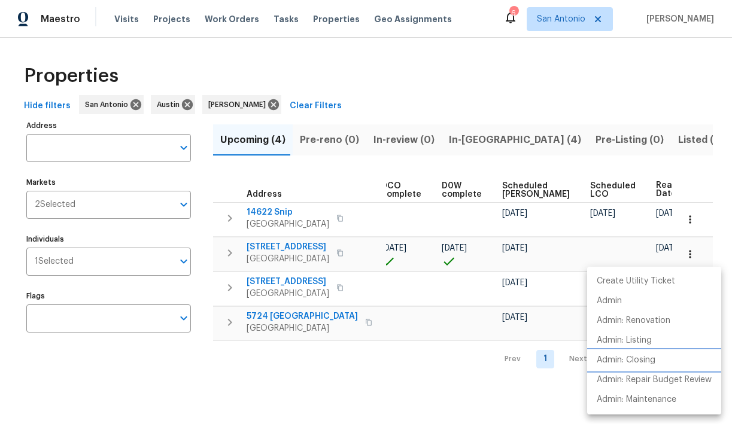
click at [643, 356] on p "Admin: Closing" at bounding box center [626, 360] width 59 height 13
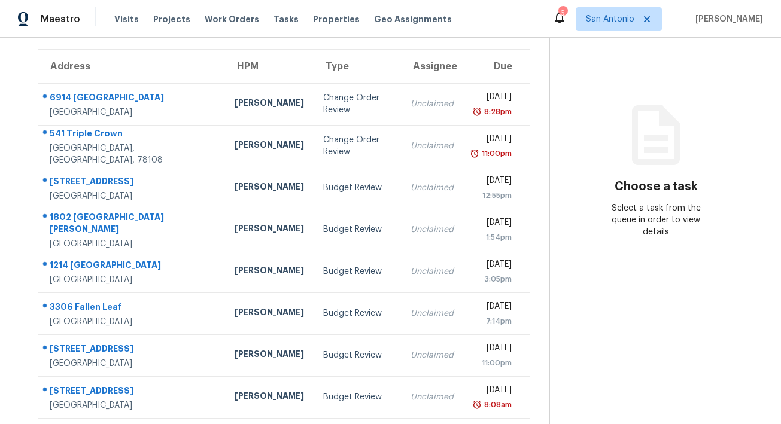
scroll to position [93, 0]
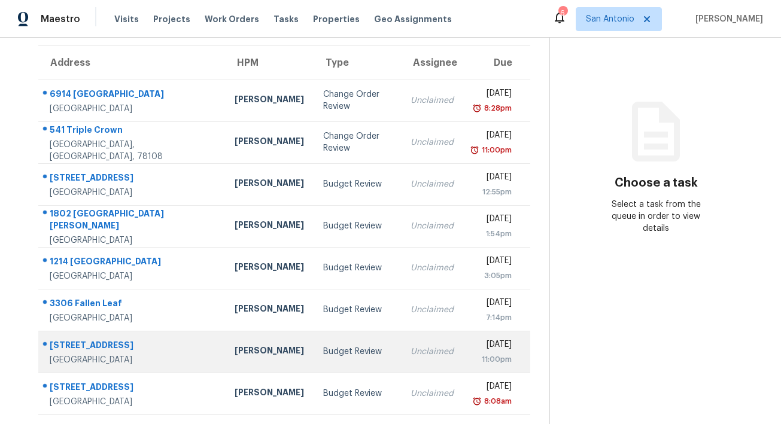
click at [127, 351] on div "[STREET_ADDRESS]" at bounding box center [133, 346] width 166 height 15
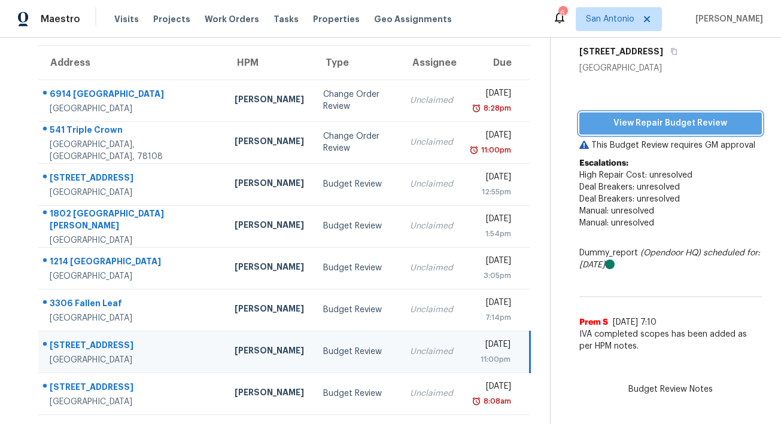
click at [686, 120] on span "View Repair Budget Review" at bounding box center [670, 123] width 163 height 15
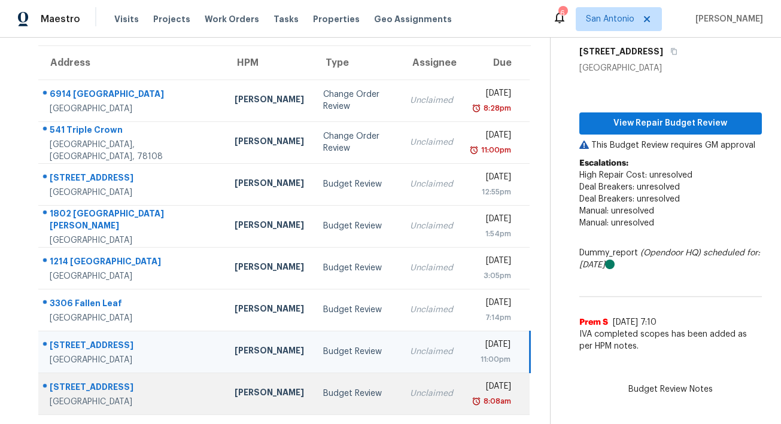
click at [95, 388] on div "106 La Garde St" at bounding box center [133, 388] width 166 height 15
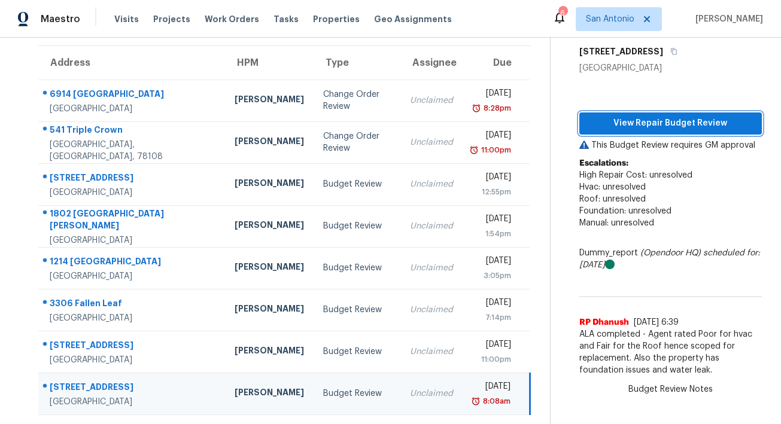
click at [660, 121] on span "View Repair Budget Review" at bounding box center [670, 123] width 163 height 15
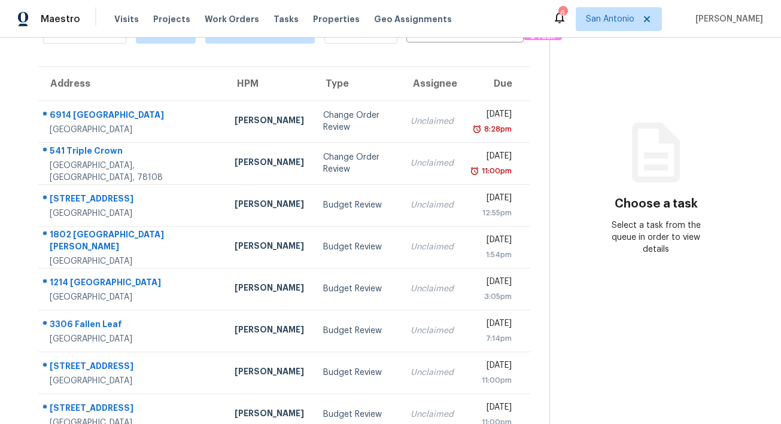
scroll to position [93, 0]
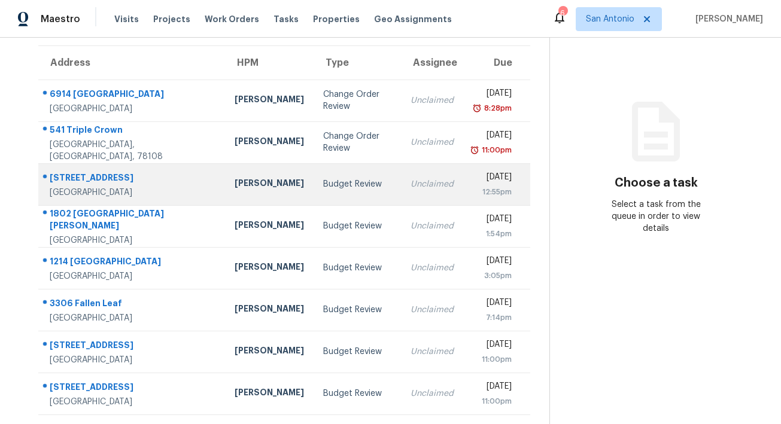
click at [235, 182] on div "[PERSON_NAME]" at bounding box center [269, 184] width 69 height 15
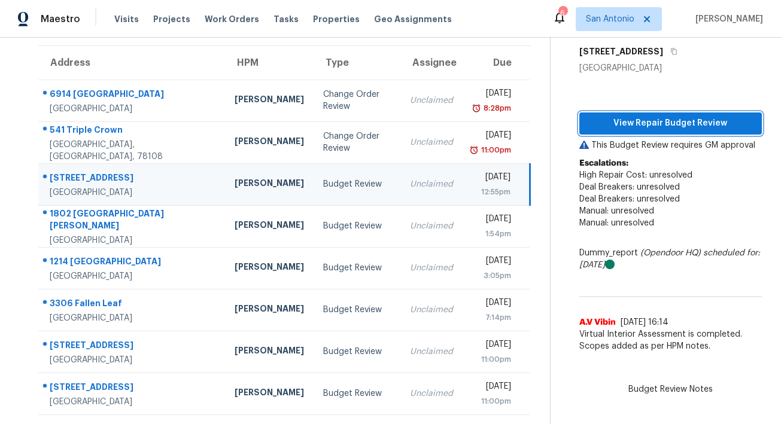
click at [671, 120] on span "View Repair Budget Review" at bounding box center [670, 123] width 163 height 15
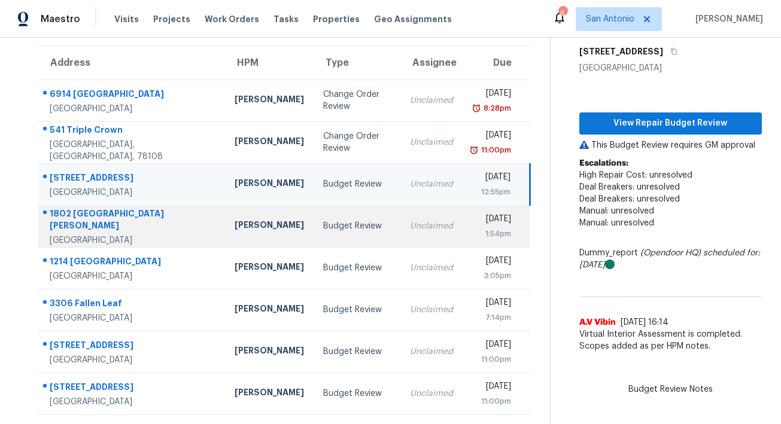
click at [95, 217] on div "1802 [GEOGRAPHIC_DATA][PERSON_NAME]" at bounding box center [133, 221] width 166 height 27
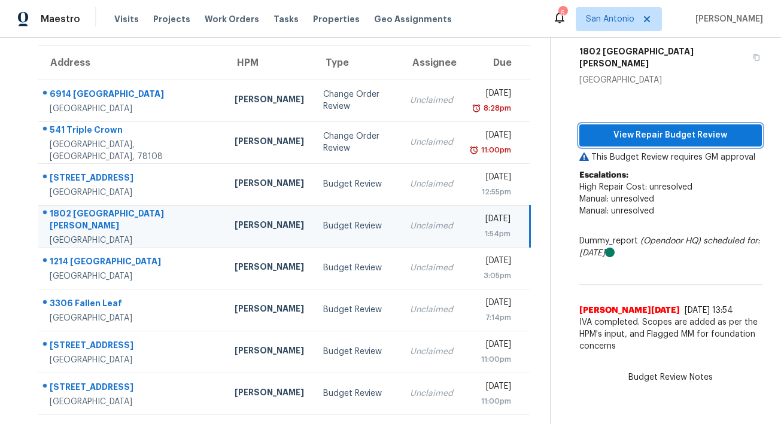
click at [665, 128] on span "View Repair Budget Review" at bounding box center [670, 135] width 163 height 15
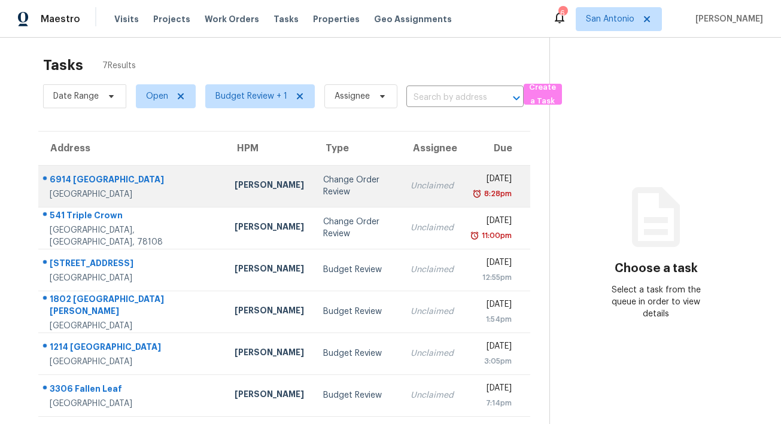
scroll to position [51, 0]
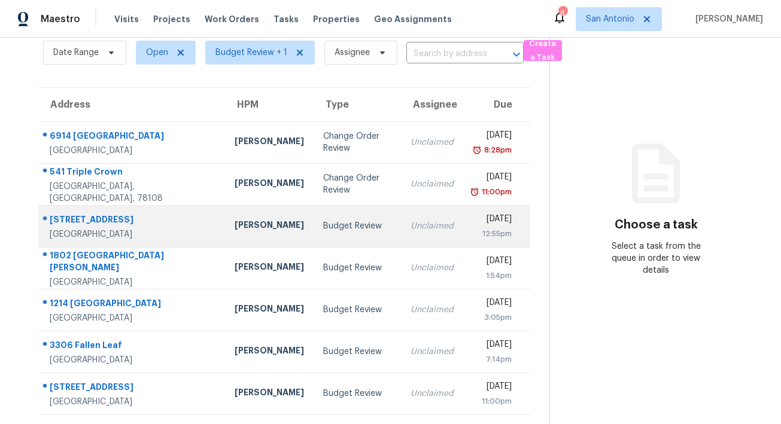
click at [134, 222] on div "[STREET_ADDRESS]" at bounding box center [133, 221] width 166 height 15
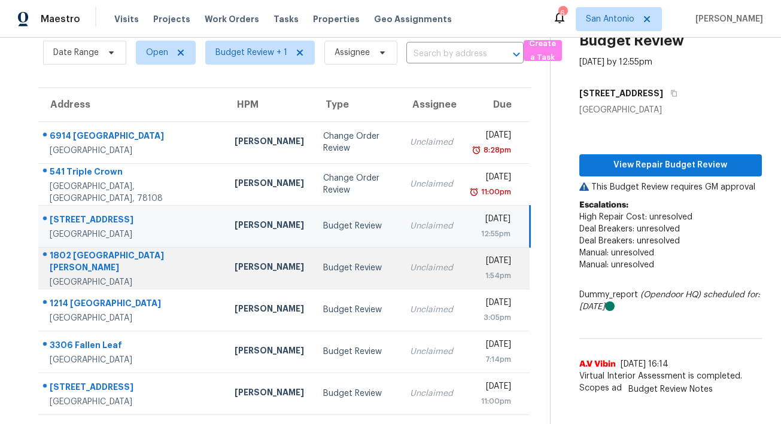
click at [139, 259] on div "1802 [GEOGRAPHIC_DATA][PERSON_NAME]" at bounding box center [133, 263] width 166 height 27
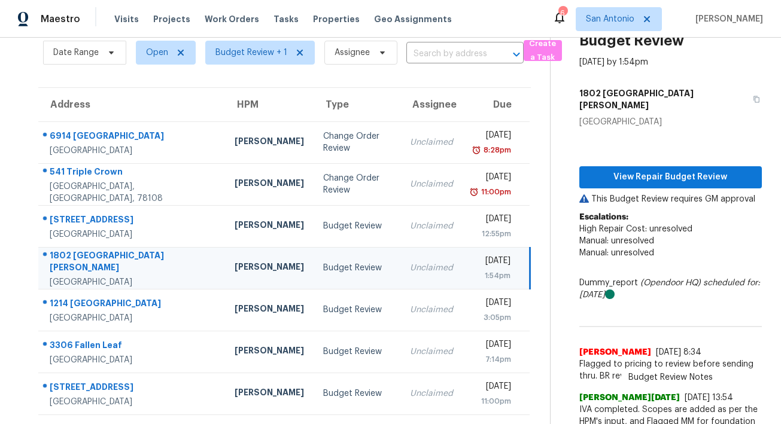
scroll to position [60, 0]
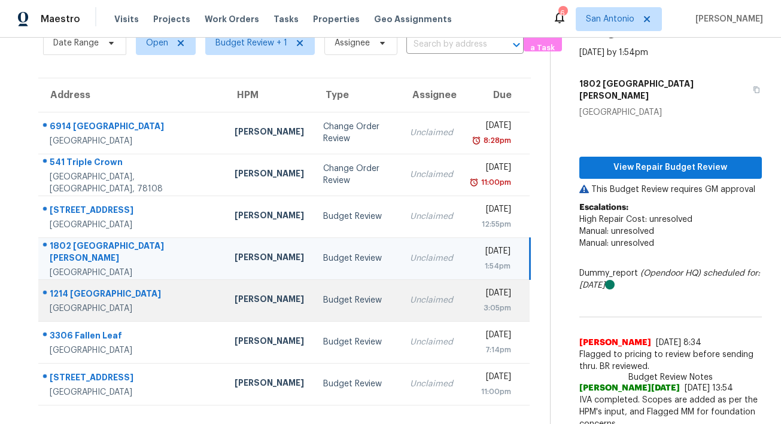
click at [138, 294] on div "1214 [GEOGRAPHIC_DATA]" at bounding box center [133, 295] width 166 height 15
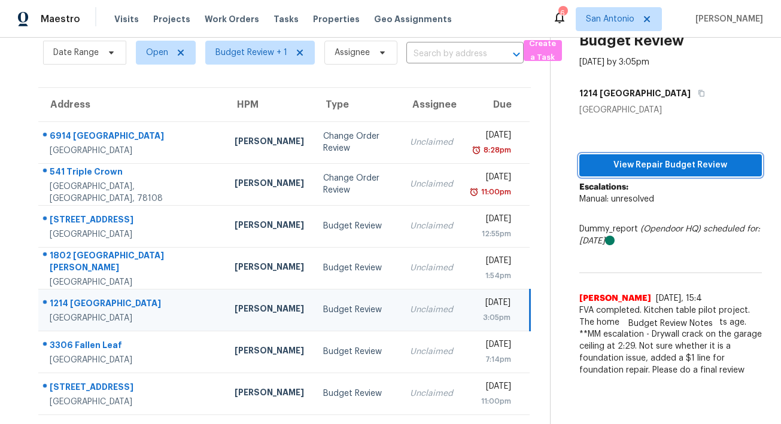
click at [684, 166] on span "View Repair Budget Review" at bounding box center [670, 165] width 163 height 15
